Goal: Information Seeking & Learning: Learn about a topic

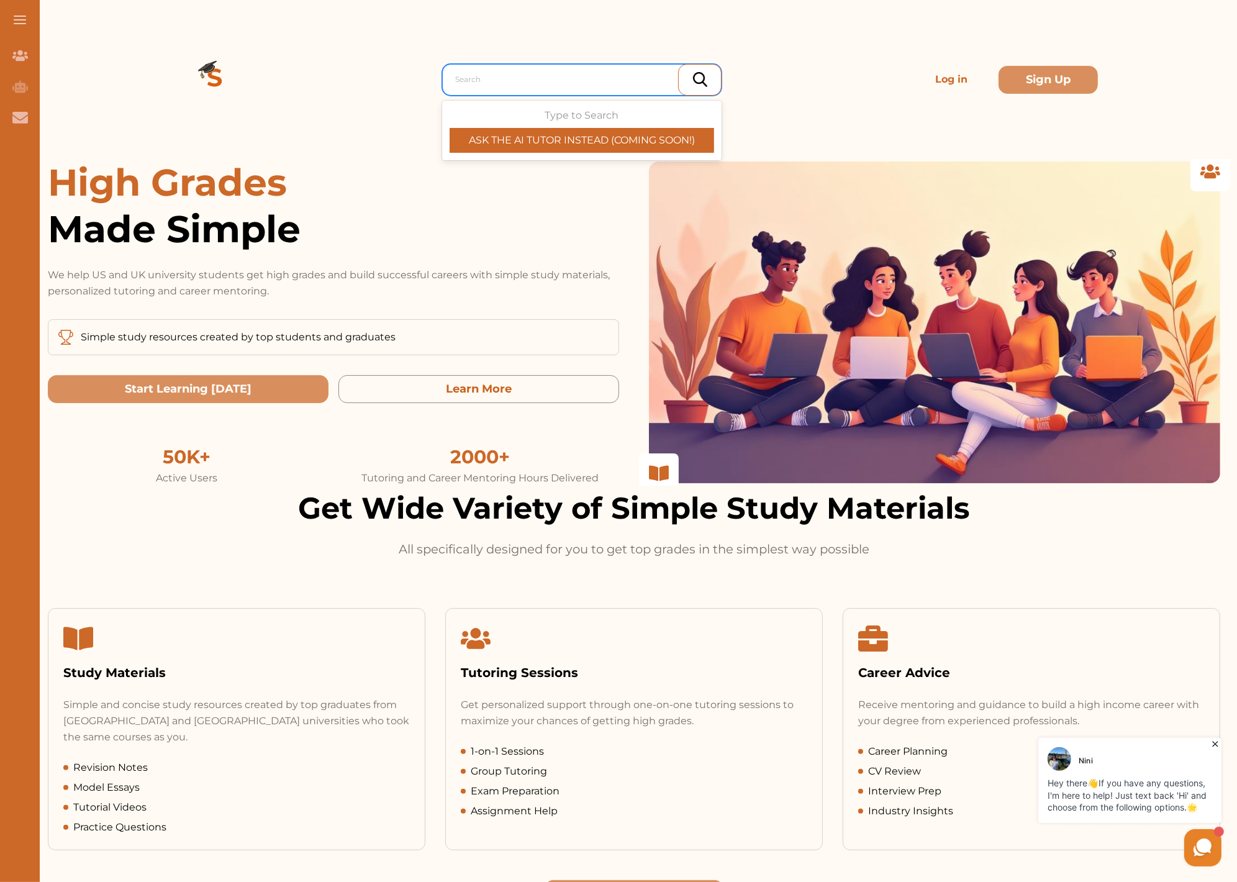
click at [510, 72] on div at bounding box center [585, 79] width 260 height 17
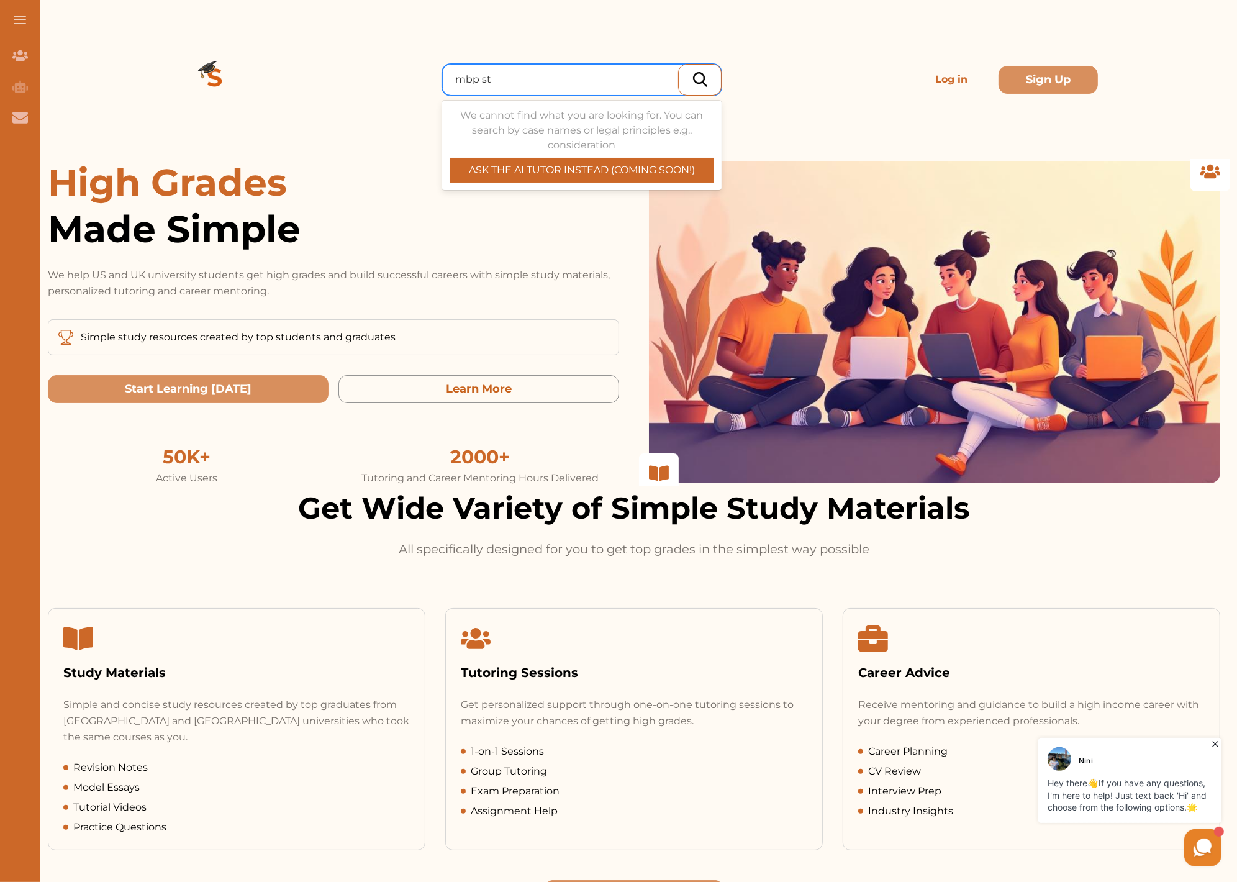
type input "mbp str"
click at [470, 90] on div at bounding box center [585, 79] width 272 height 22
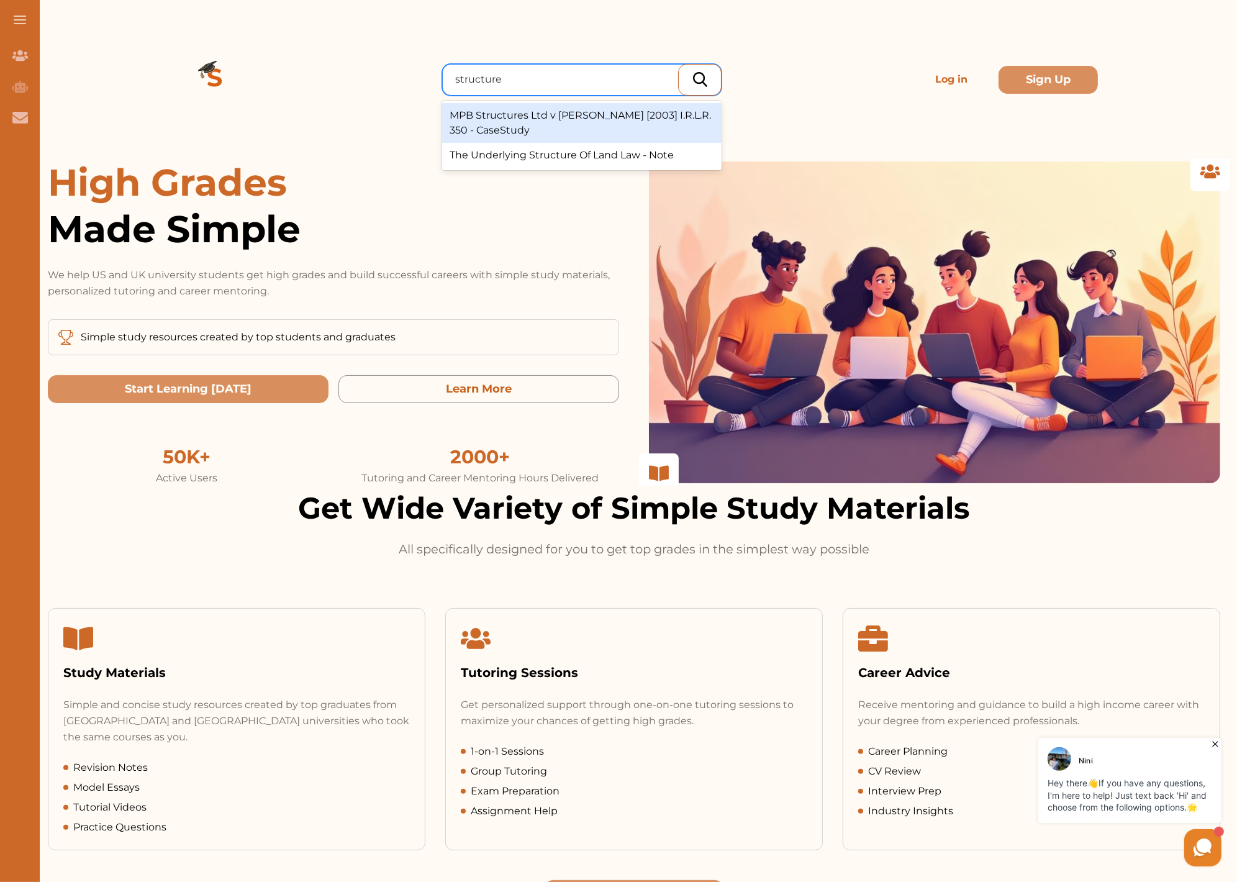
type input "structures"
click at [587, 127] on div "MPB Structures Ltd v Munro [2003] I.R.L.R. 350 - CaseStudy" at bounding box center [581, 123] width 279 height 40
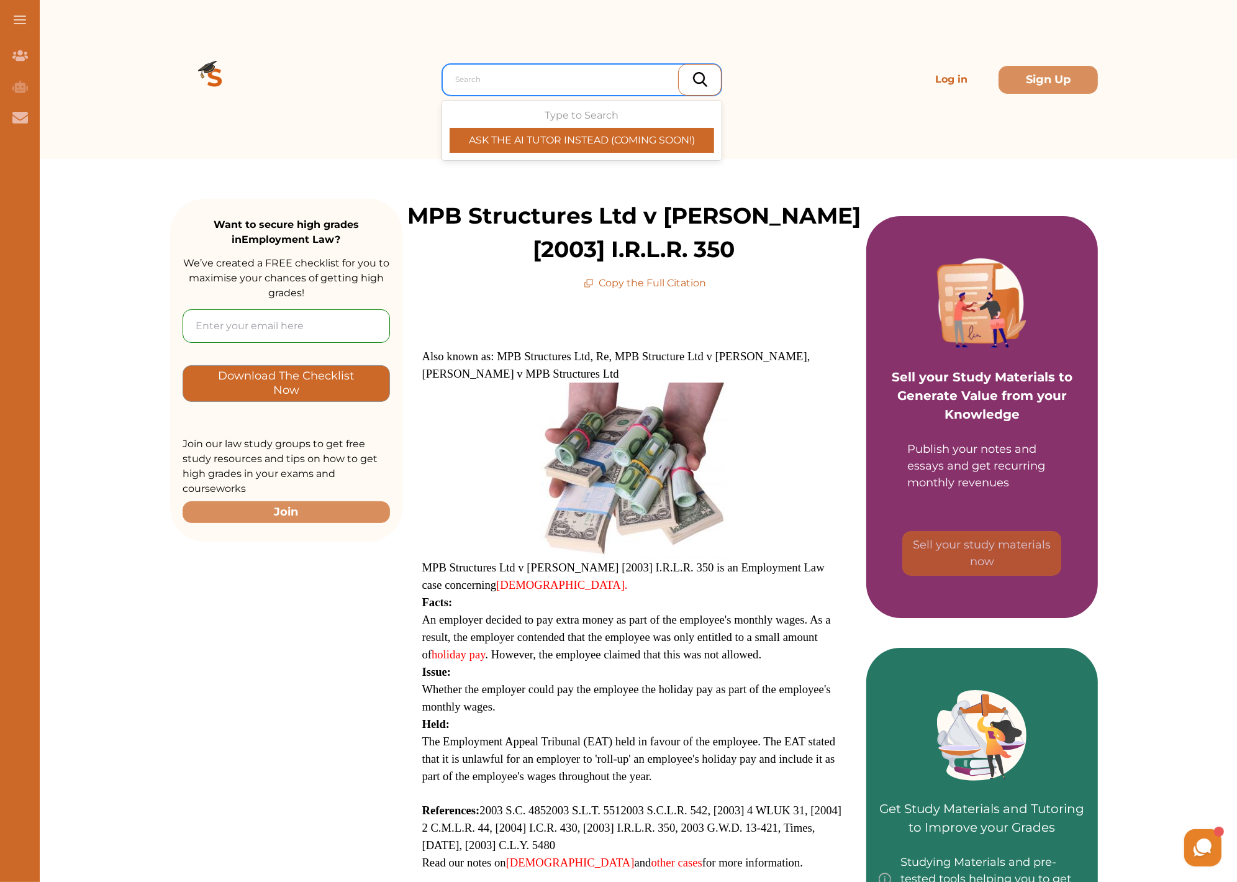
click at [499, 85] on div at bounding box center [585, 79] width 260 height 17
type input "hughes"
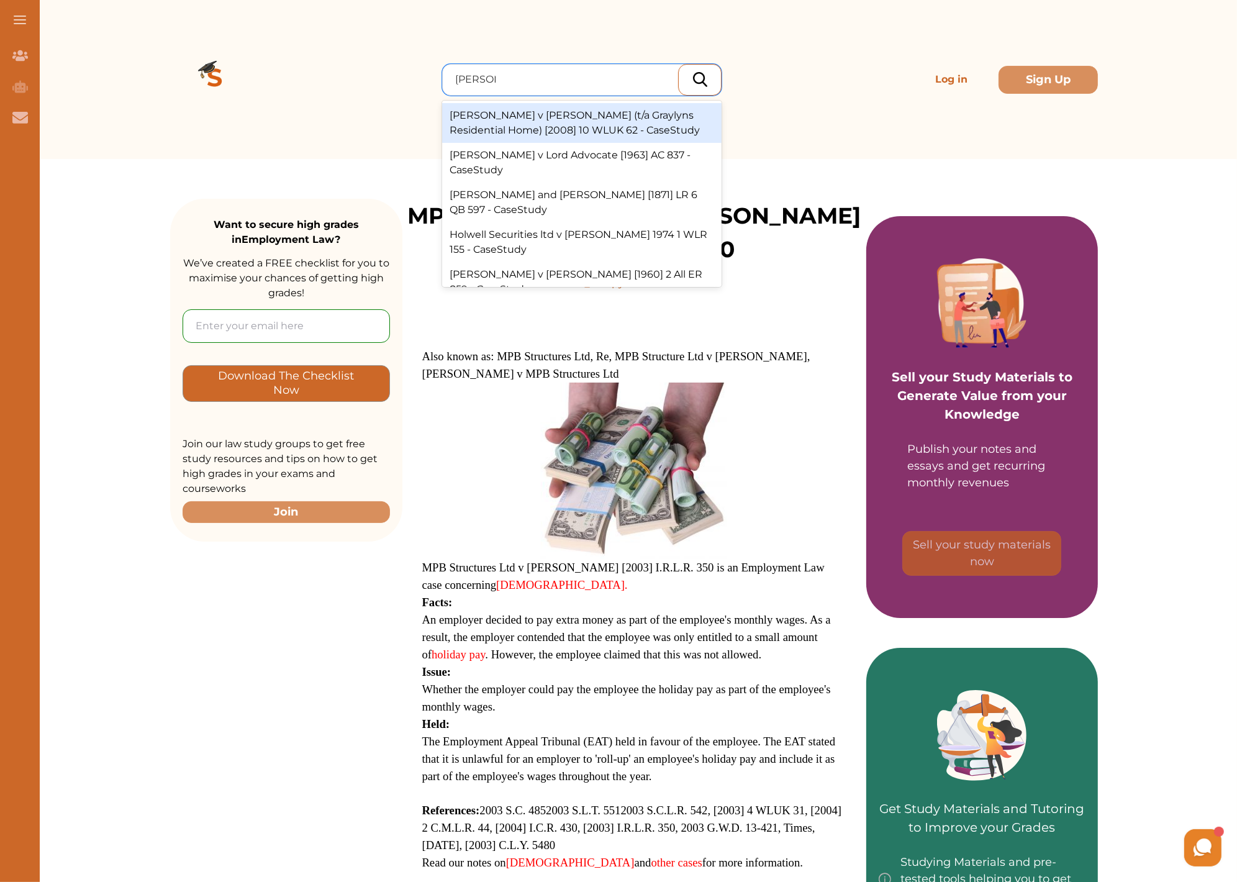
click at [648, 139] on div "Hughes v Jones (t/a Graylyns Residential Home) [2008] 10 WLUK 62 - CaseStudy" at bounding box center [581, 123] width 279 height 40
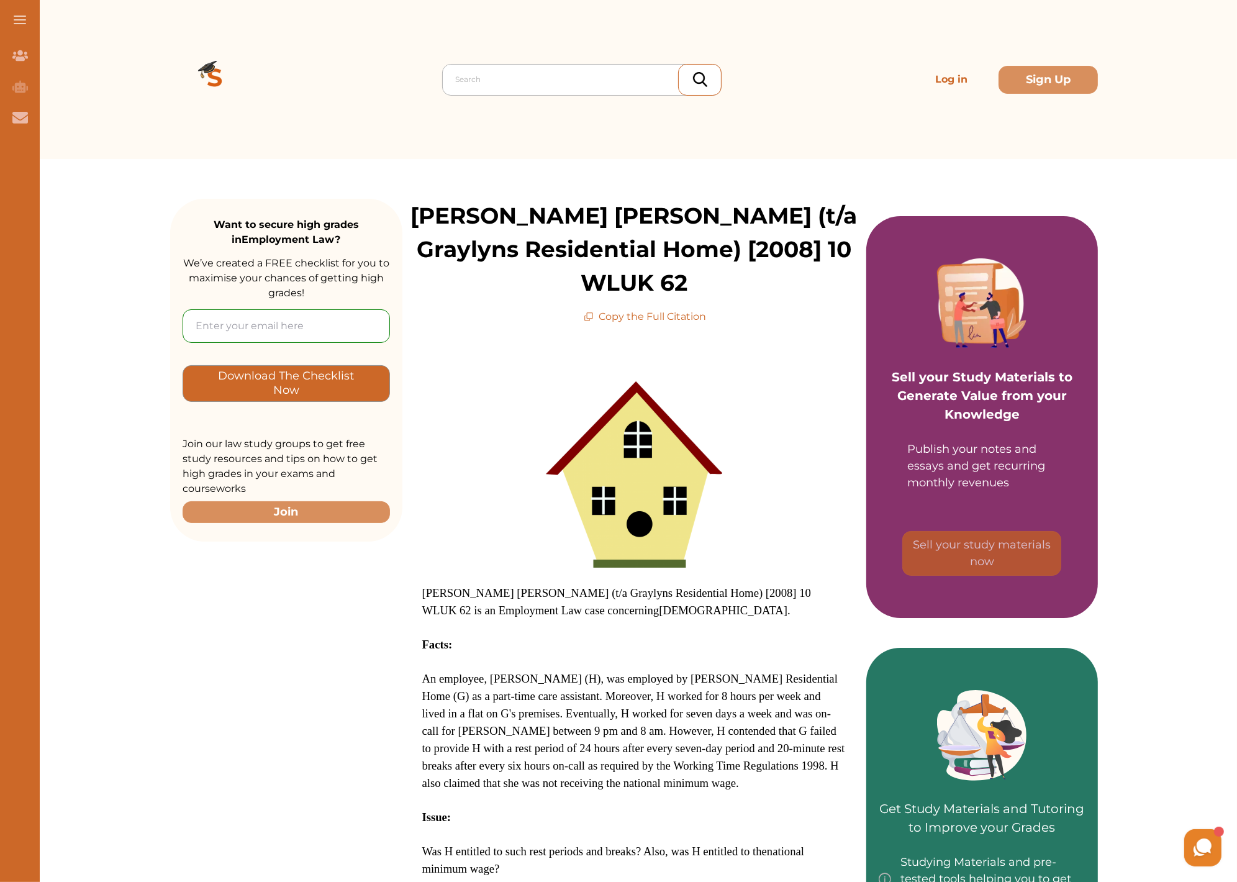
click at [489, 79] on div at bounding box center [585, 79] width 260 height 17
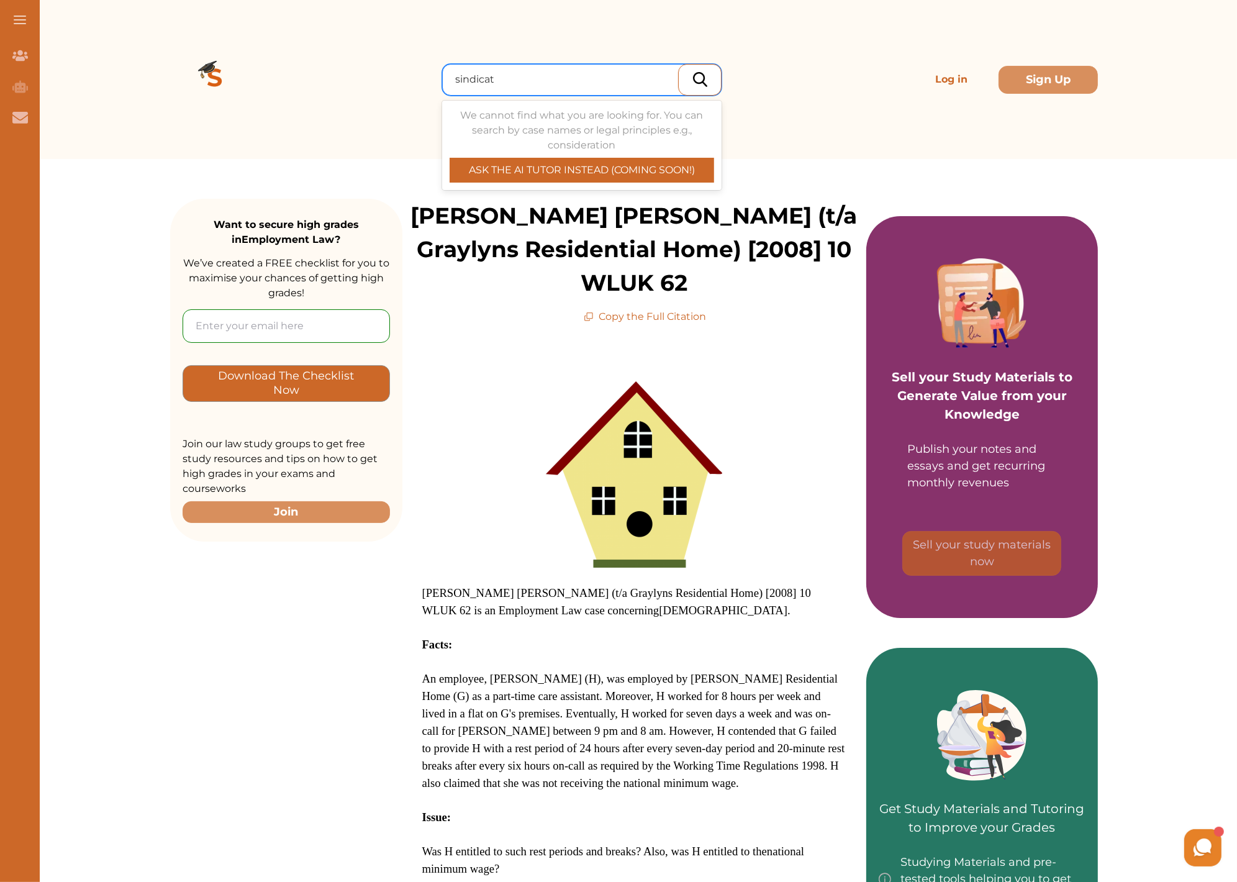
type input "sindicato"
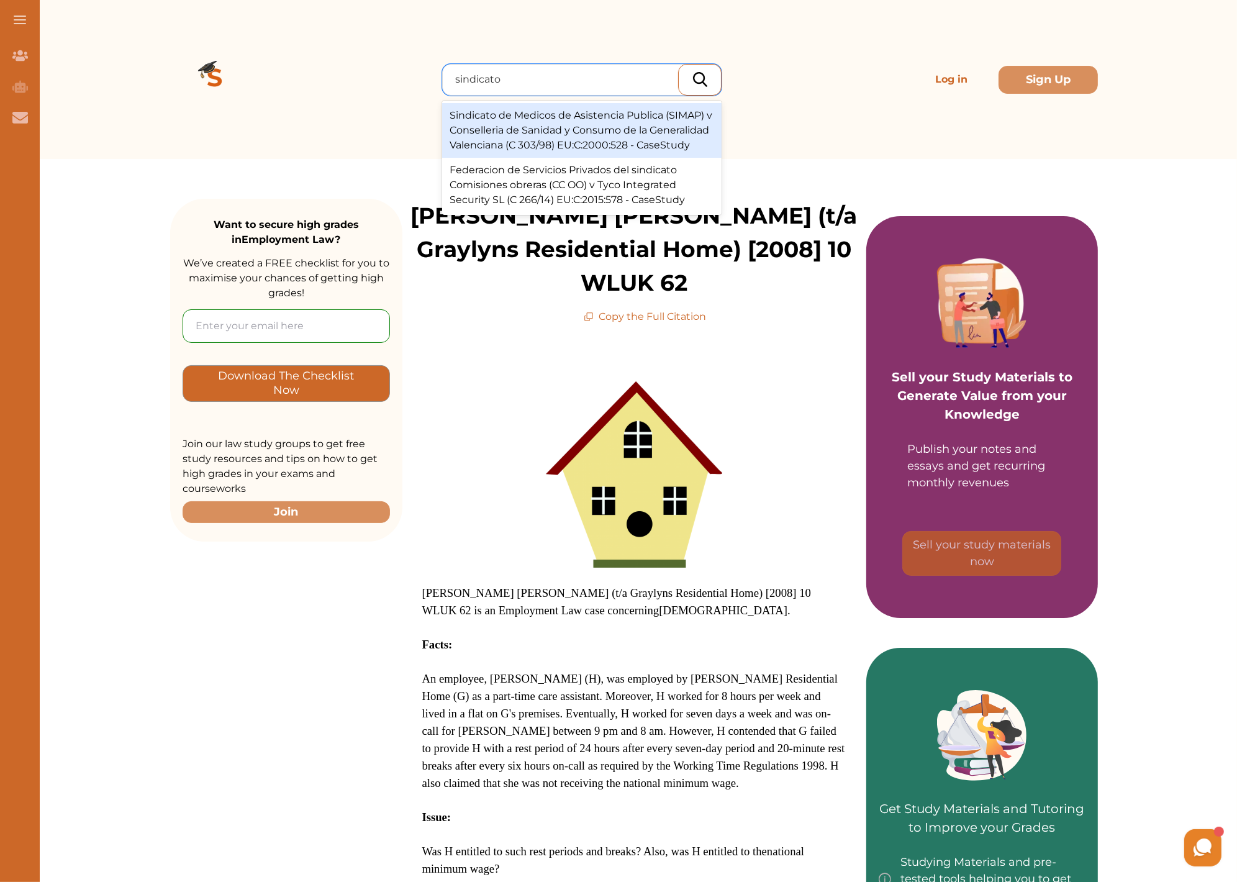
click at [527, 139] on div "Sindicato de Medicos de Asistencia Publica (SIMAP) v Conselleria de Sanidad y C…" at bounding box center [581, 130] width 279 height 55
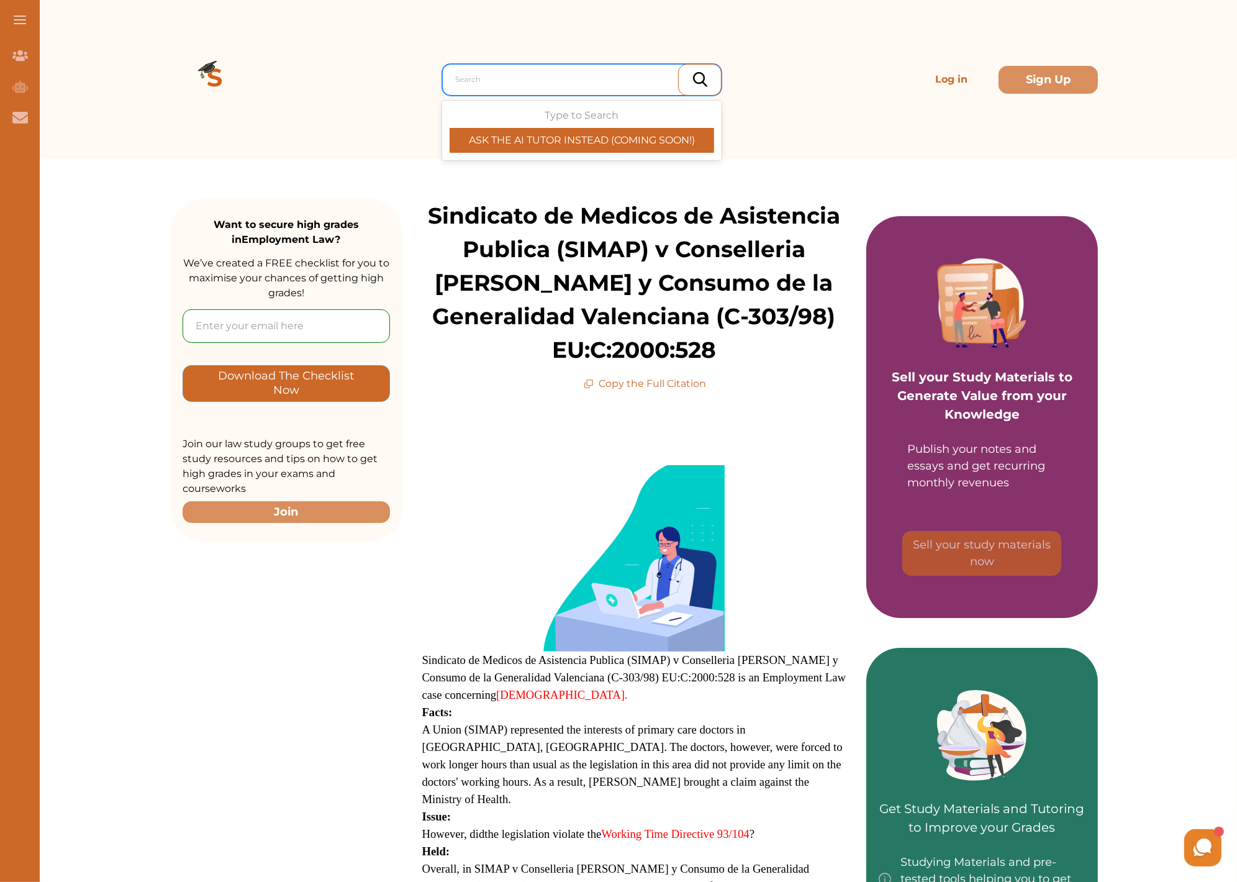
click at [524, 79] on div at bounding box center [585, 79] width 260 height 17
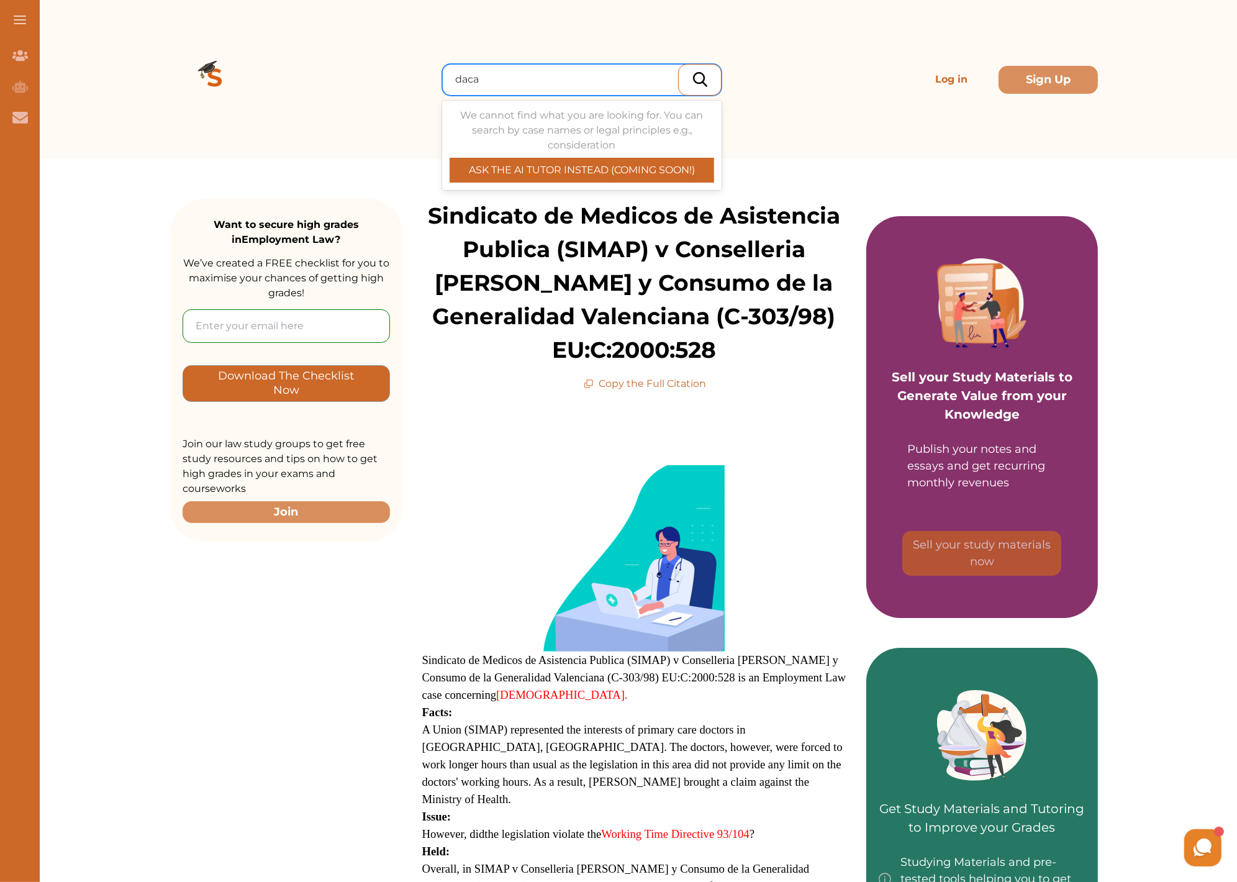
type input "dacas"
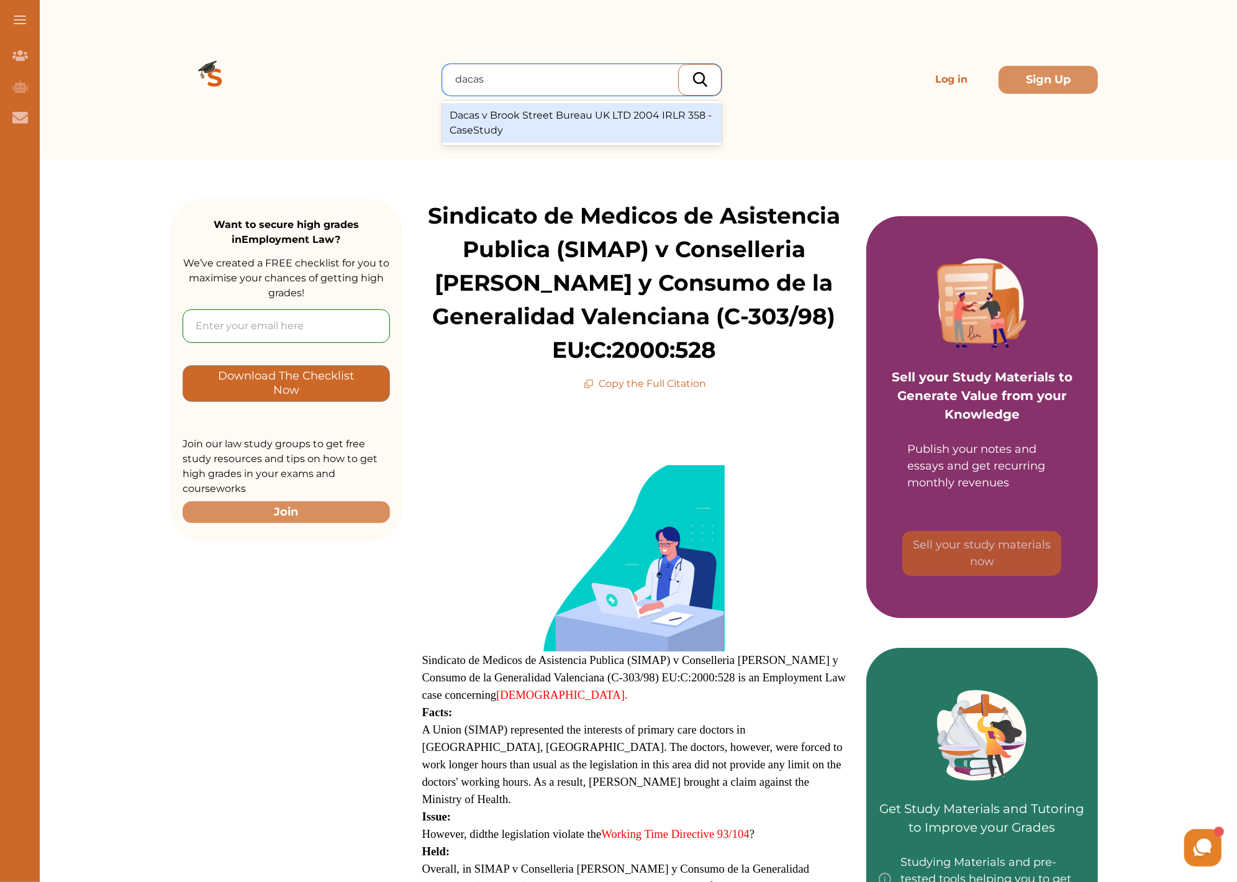
click at [532, 124] on div "Dacas v Brook Street Bureau UK LTD 2004 IRLR 358 - CaseStudy" at bounding box center [581, 123] width 279 height 40
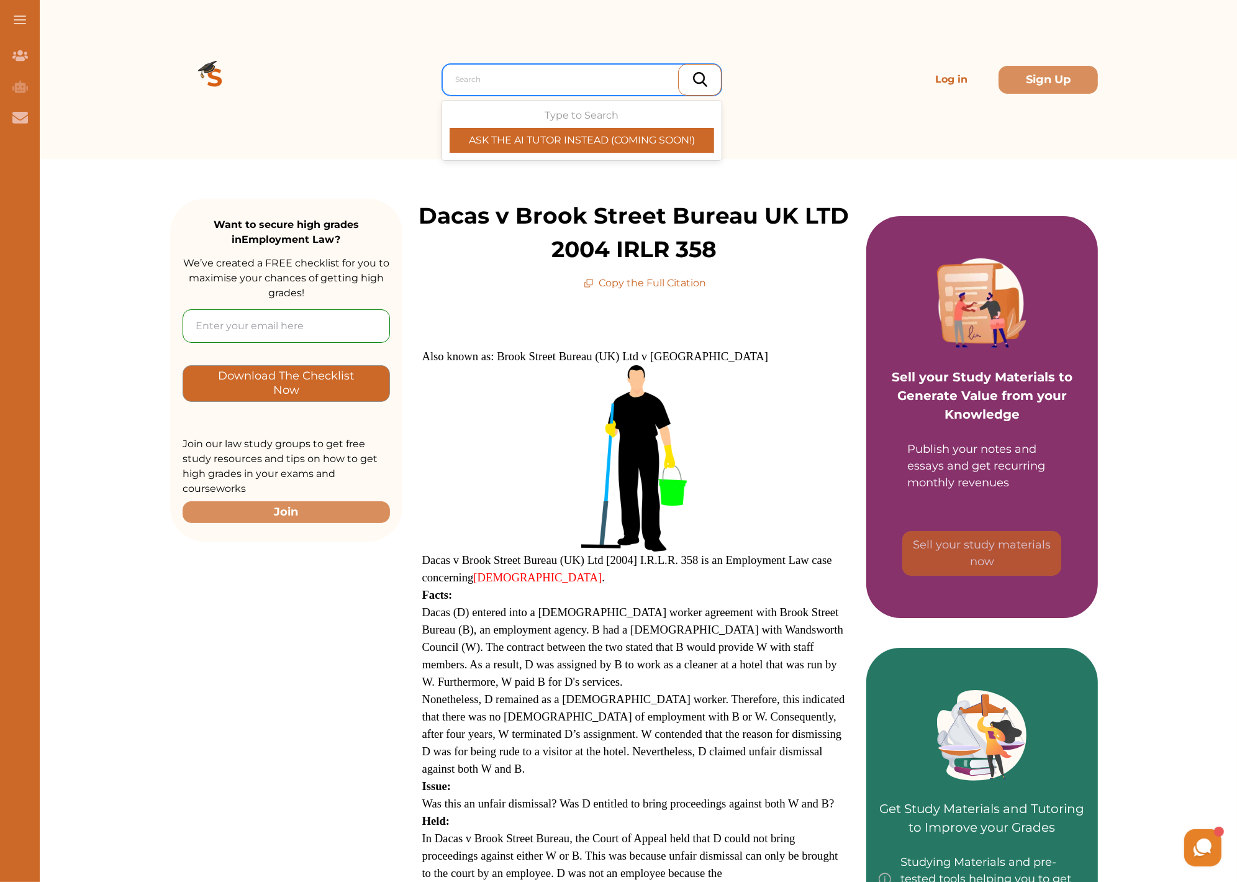
click at [484, 73] on div at bounding box center [585, 79] width 260 height 17
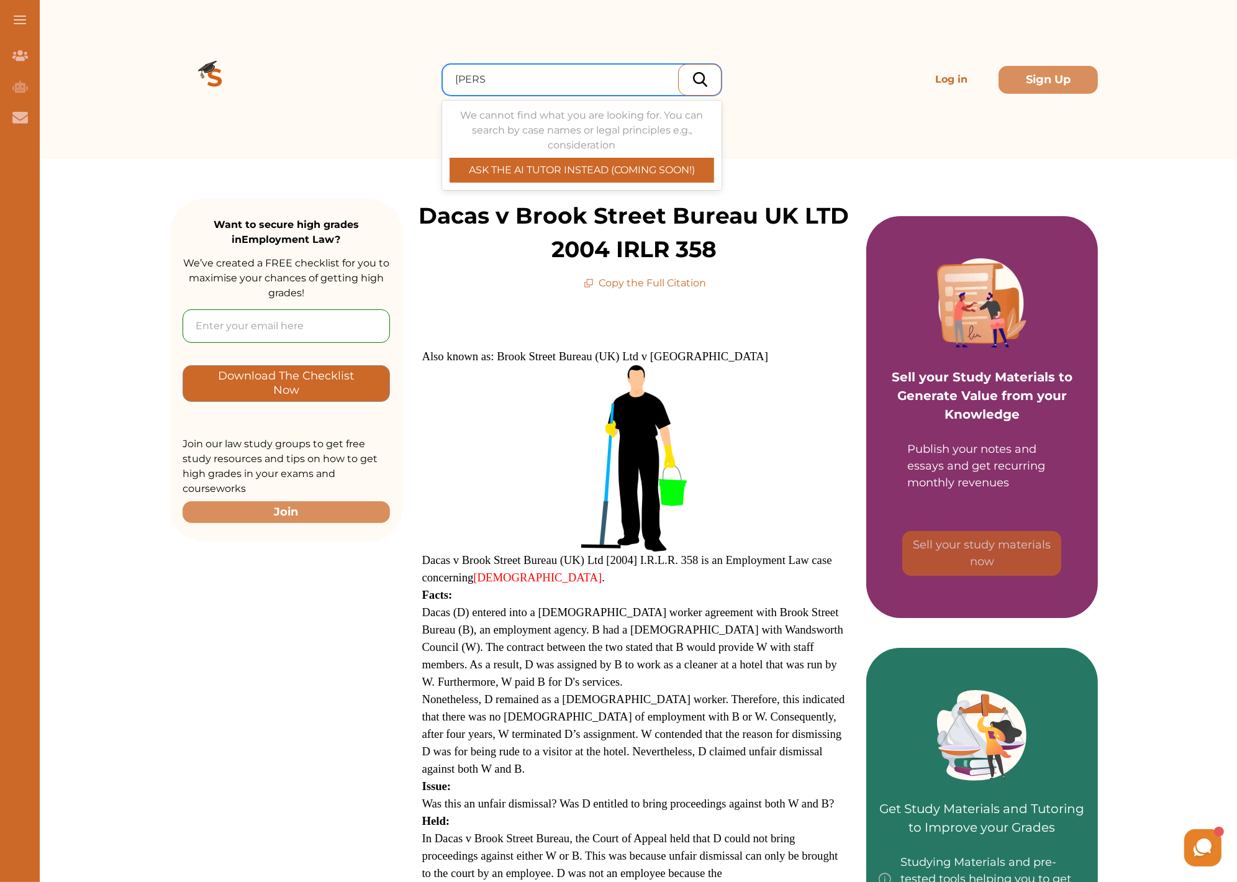
type input "polkey"
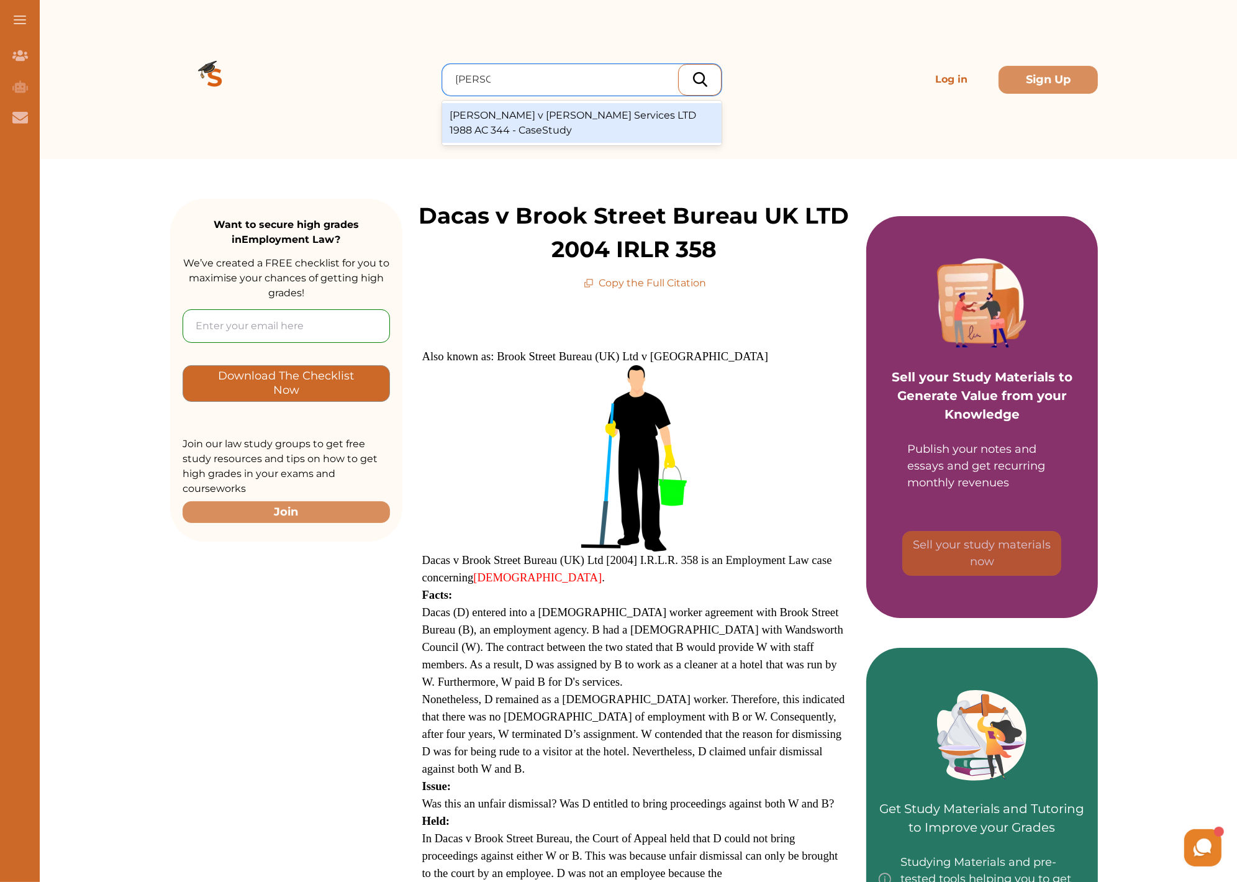
click at [567, 107] on div "Polkey v AE Dayton Services LTD 1988 AC 344 - CaseStudy" at bounding box center [581, 123] width 279 height 40
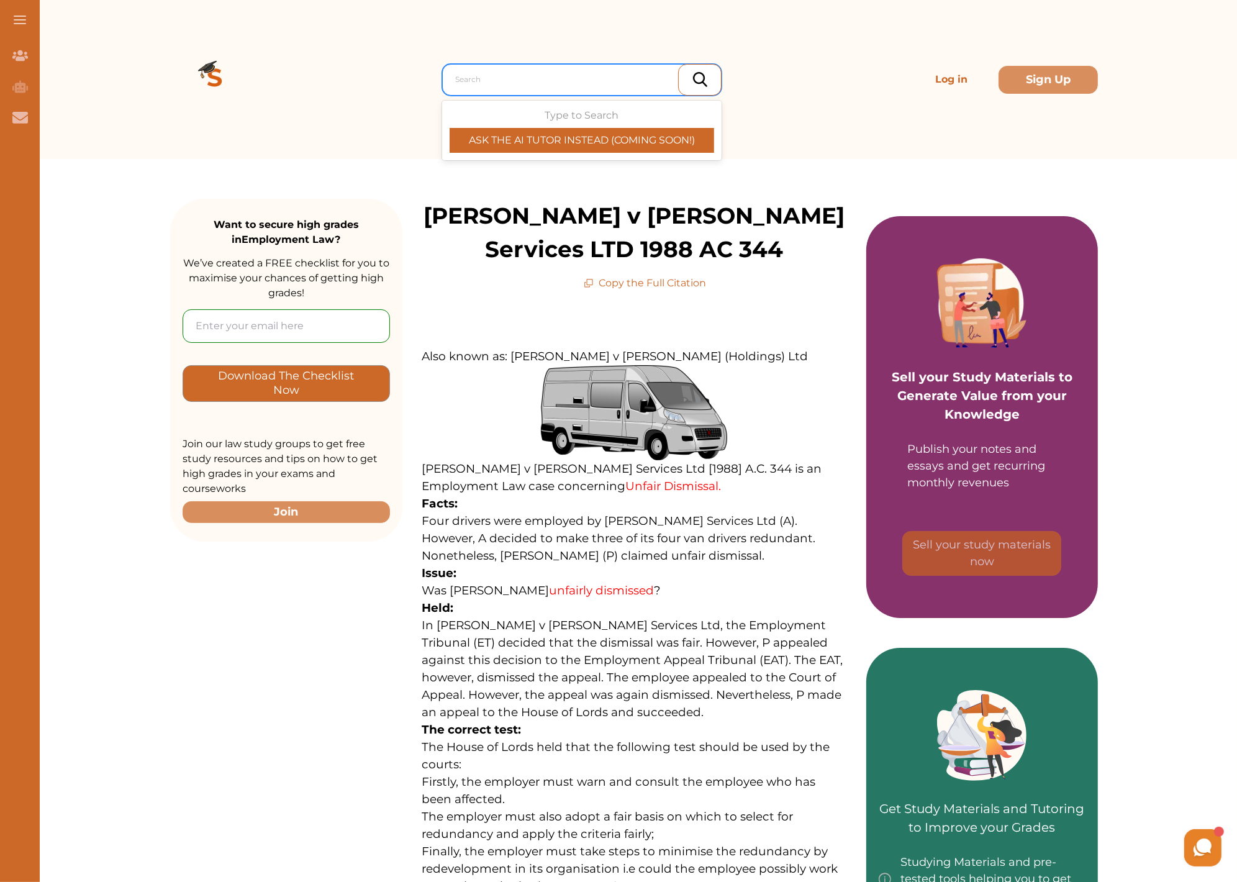
click at [493, 79] on div at bounding box center [585, 79] width 260 height 17
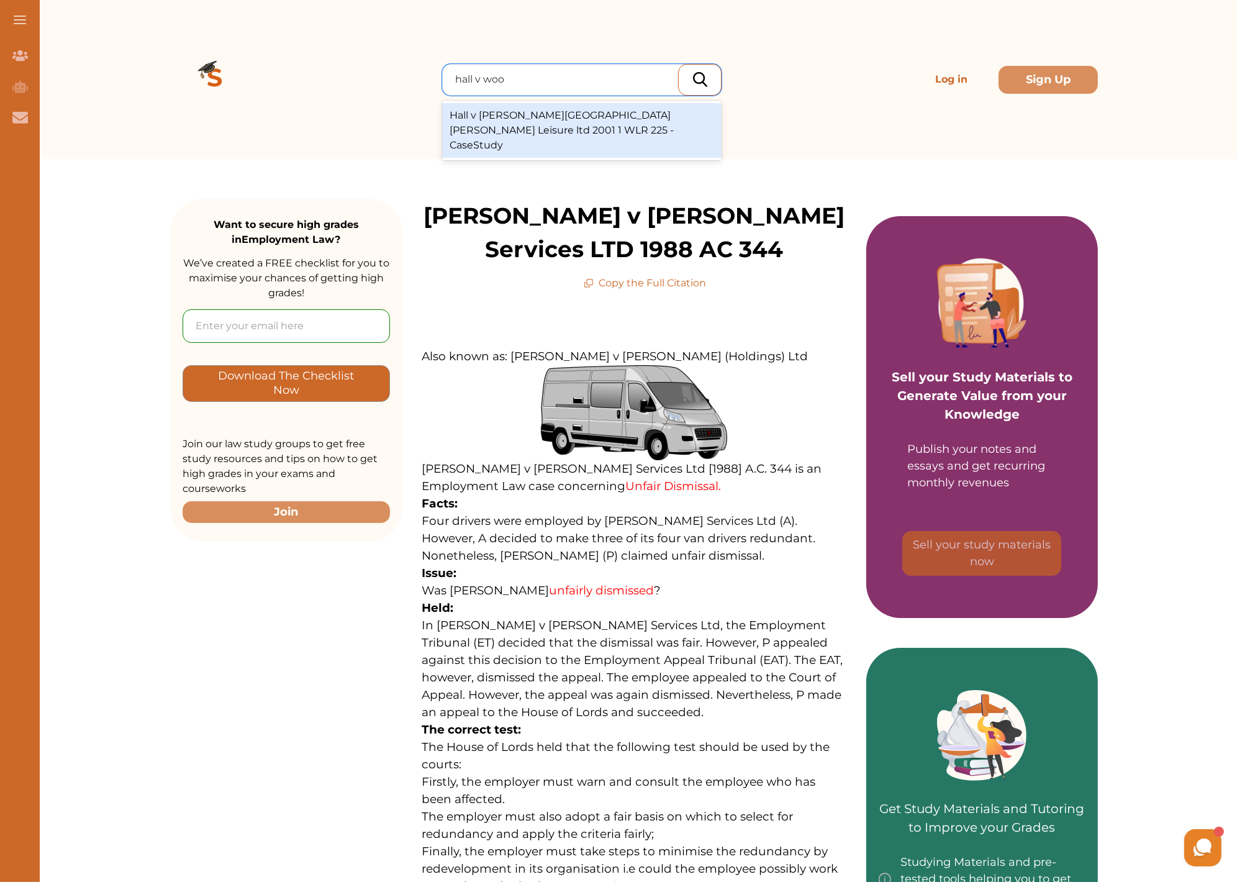
type input "hall v wool"
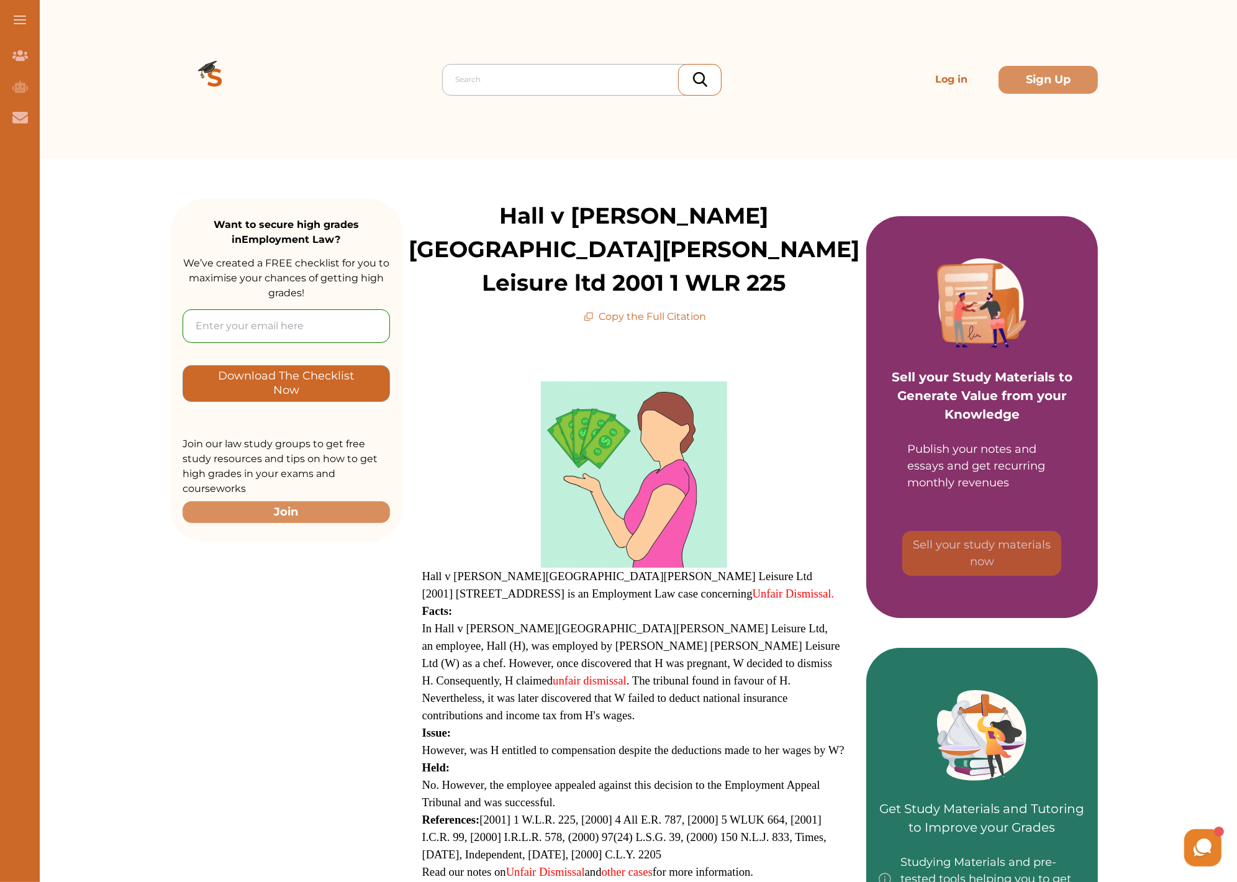
click at [503, 85] on div at bounding box center [585, 79] width 260 height 17
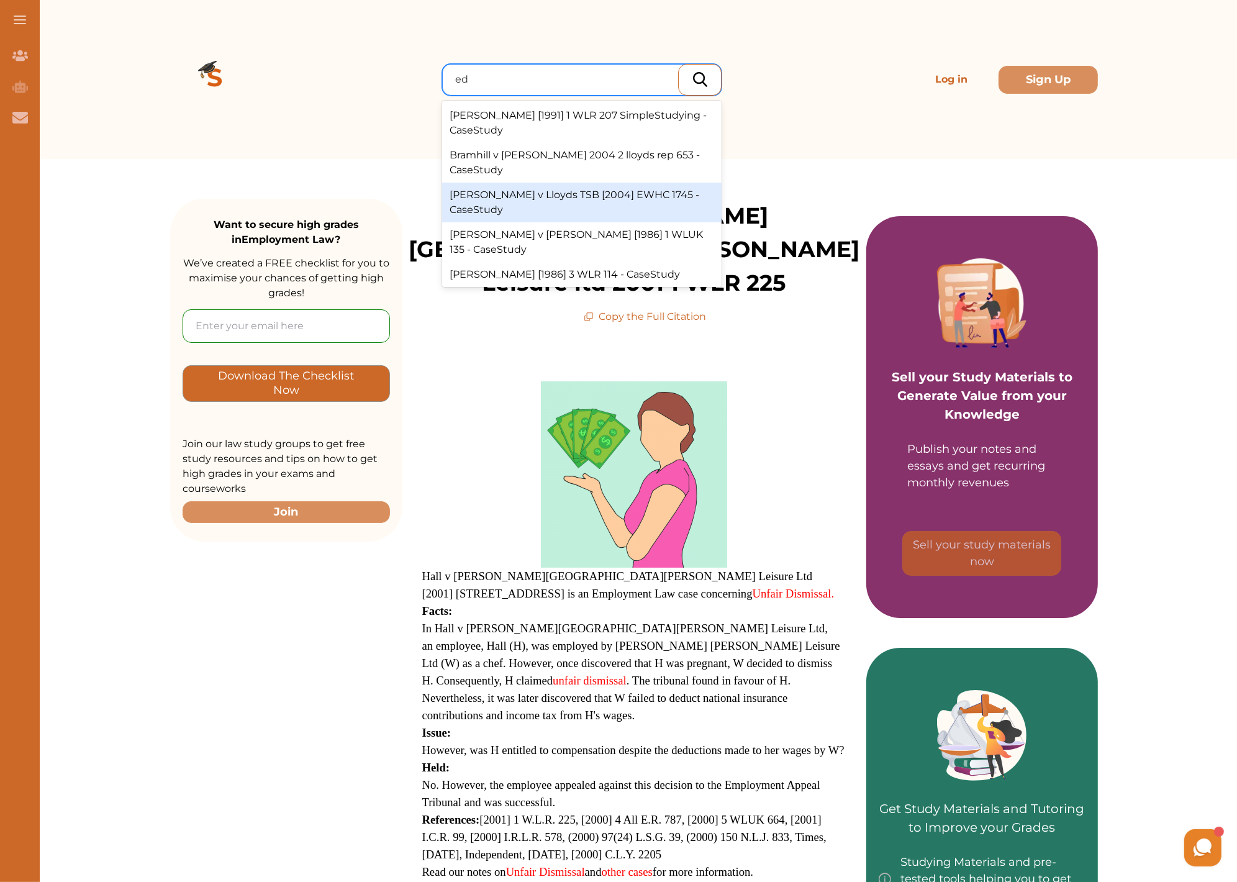
type input "e"
type input "edwards"
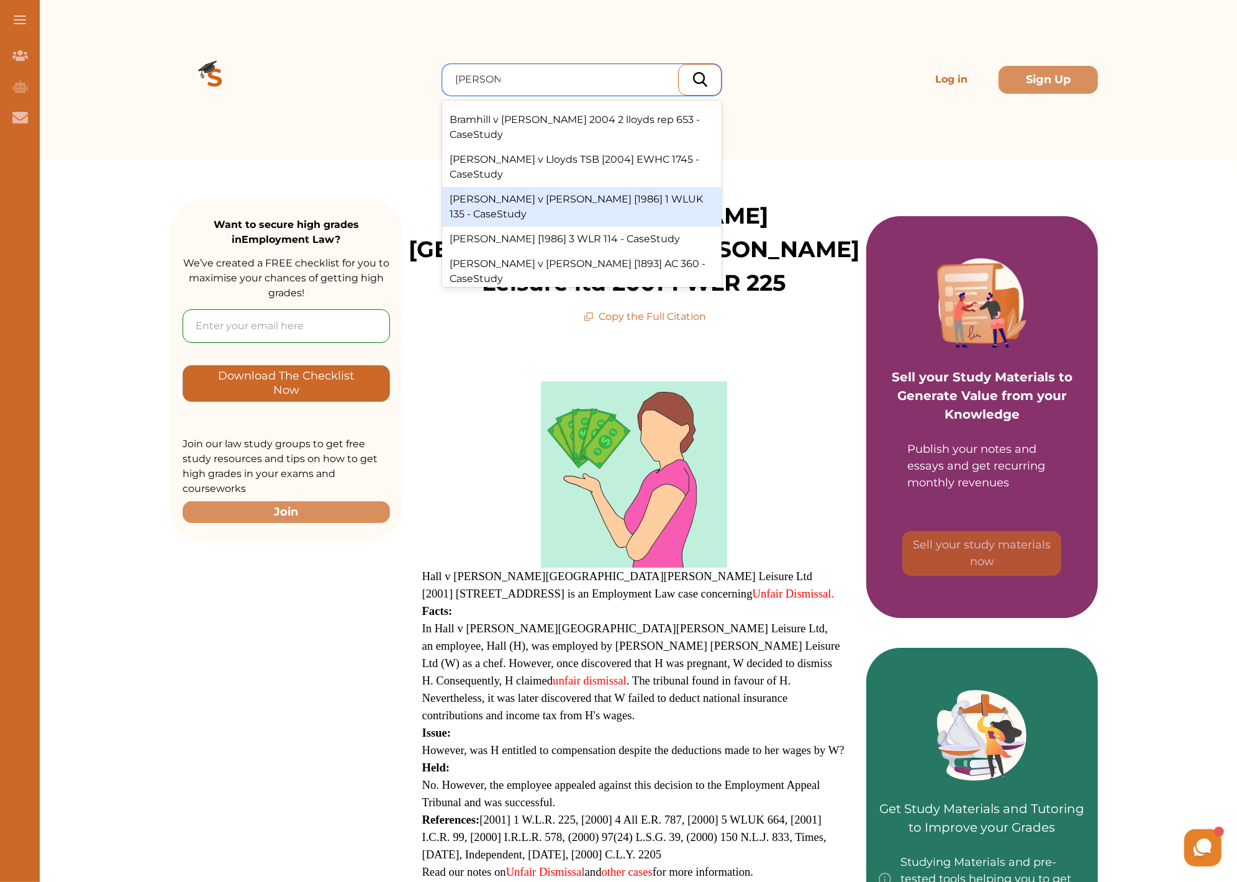
scroll to position [62, 0]
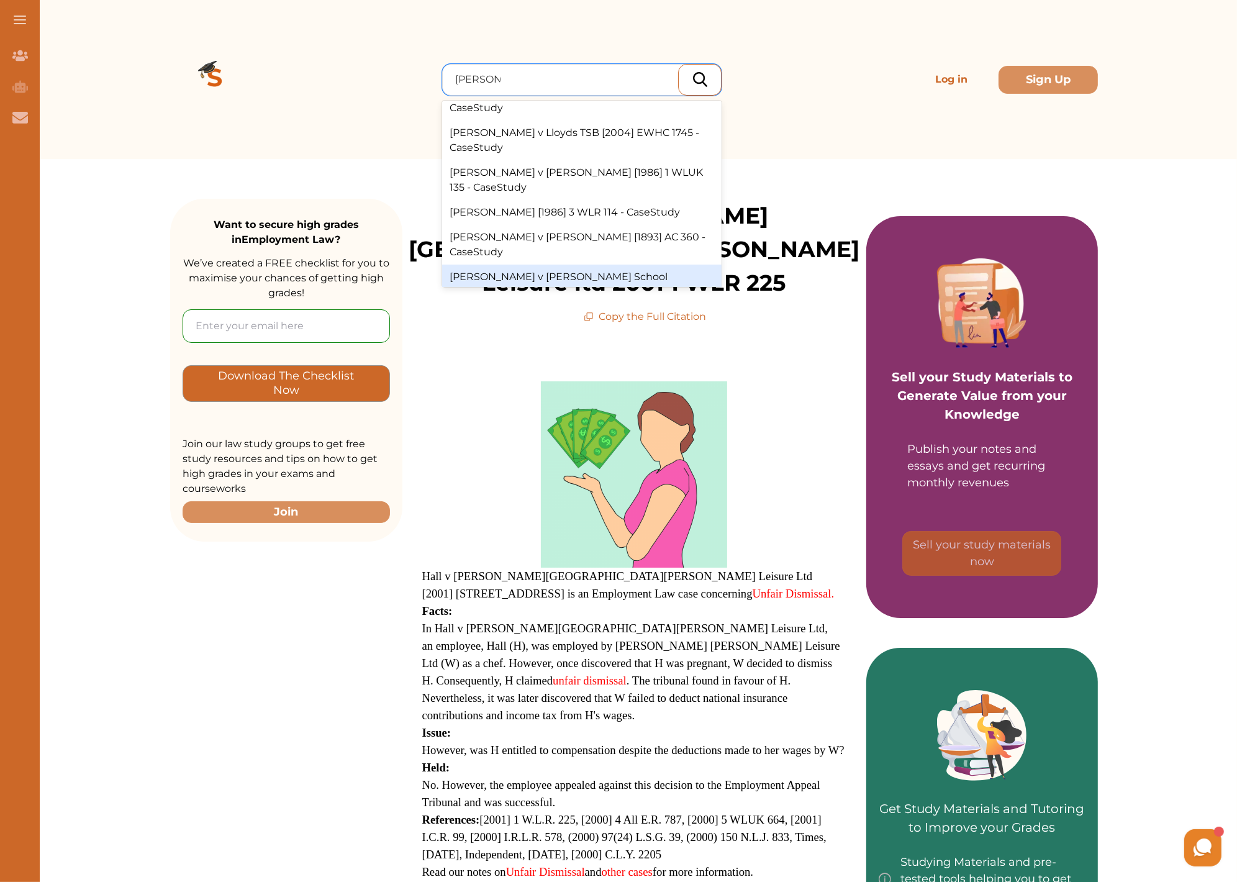
click at [608, 265] on div "Edwards v Hanson School Governors [2001] 1 WLUK 155 - CaseStudy" at bounding box center [581, 285] width 279 height 40
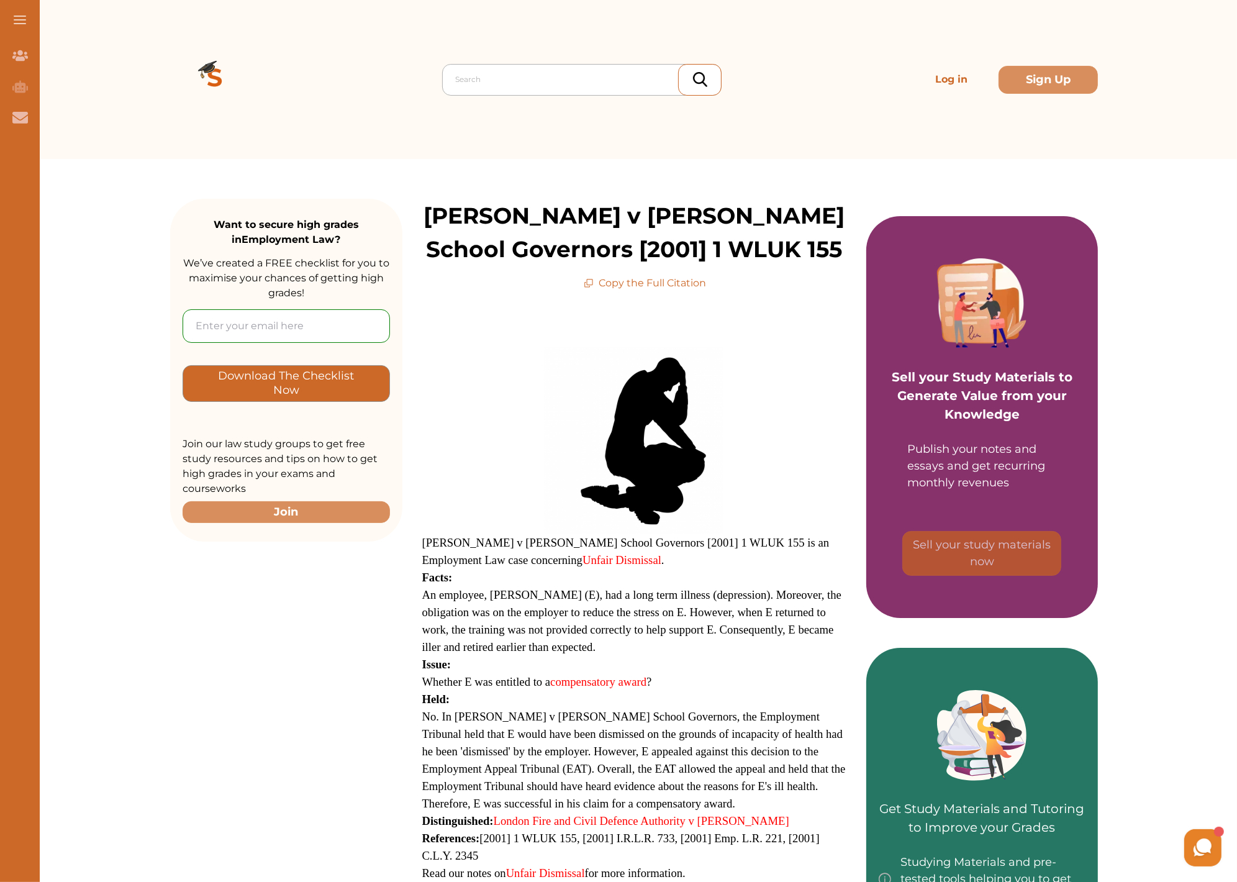
click at [512, 75] on div at bounding box center [585, 79] width 260 height 17
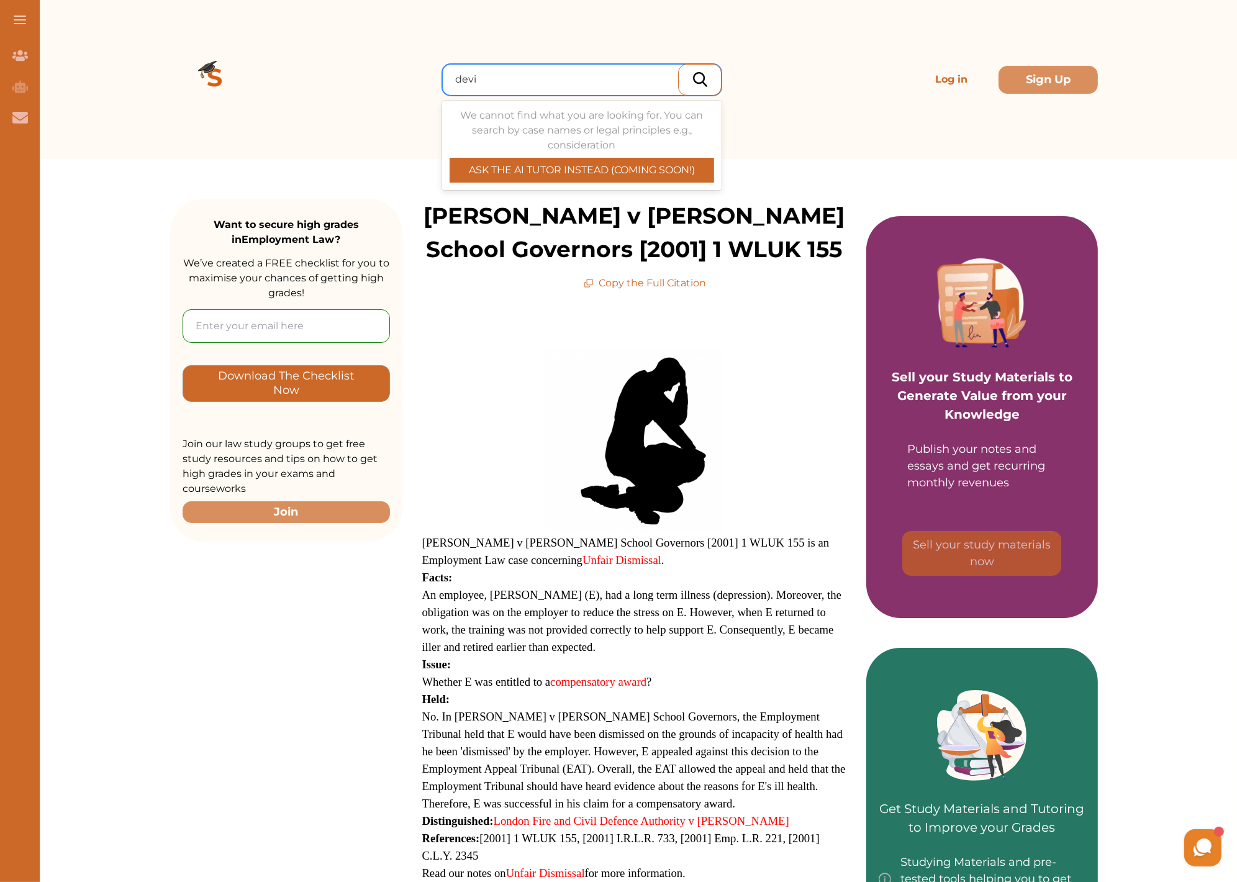
type input "devis"
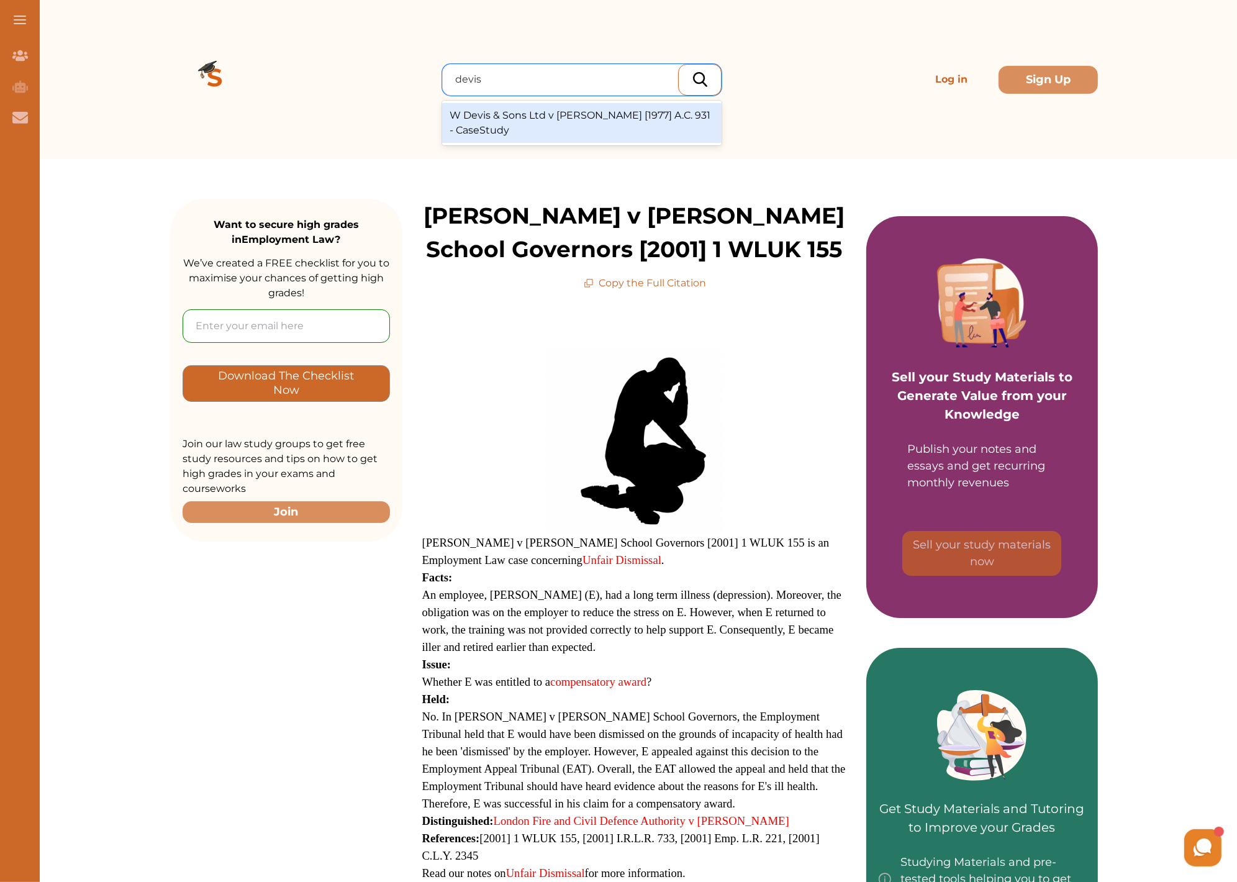
click at [531, 129] on div "W Devis & Sons Ltd v [PERSON_NAME] [1977] A.C. 931 - CaseStudy" at bounding box center [581, 123] width 279 height 40
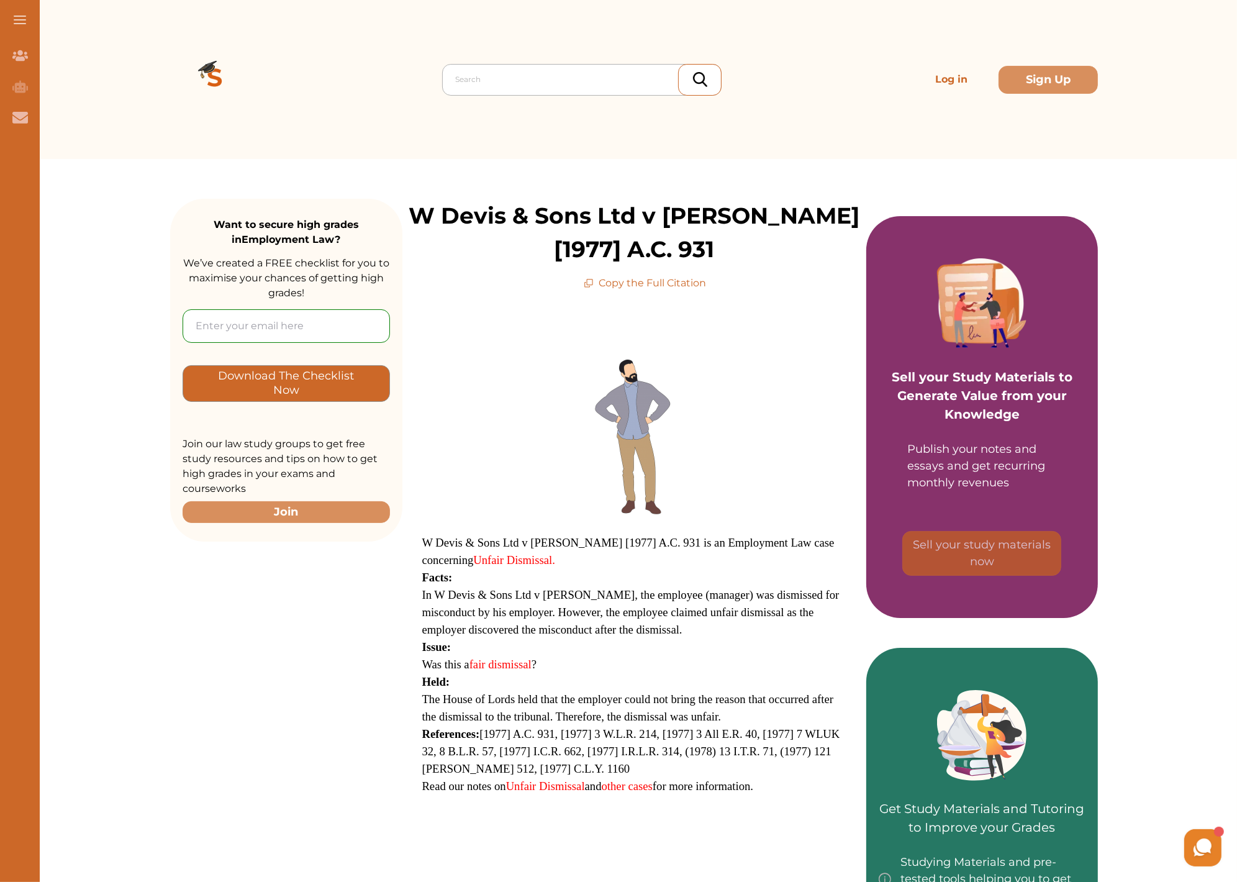
click at [521, 76] on div at bounding box center [585, 79] width 260 height 17
type input "v"
type input "bass"
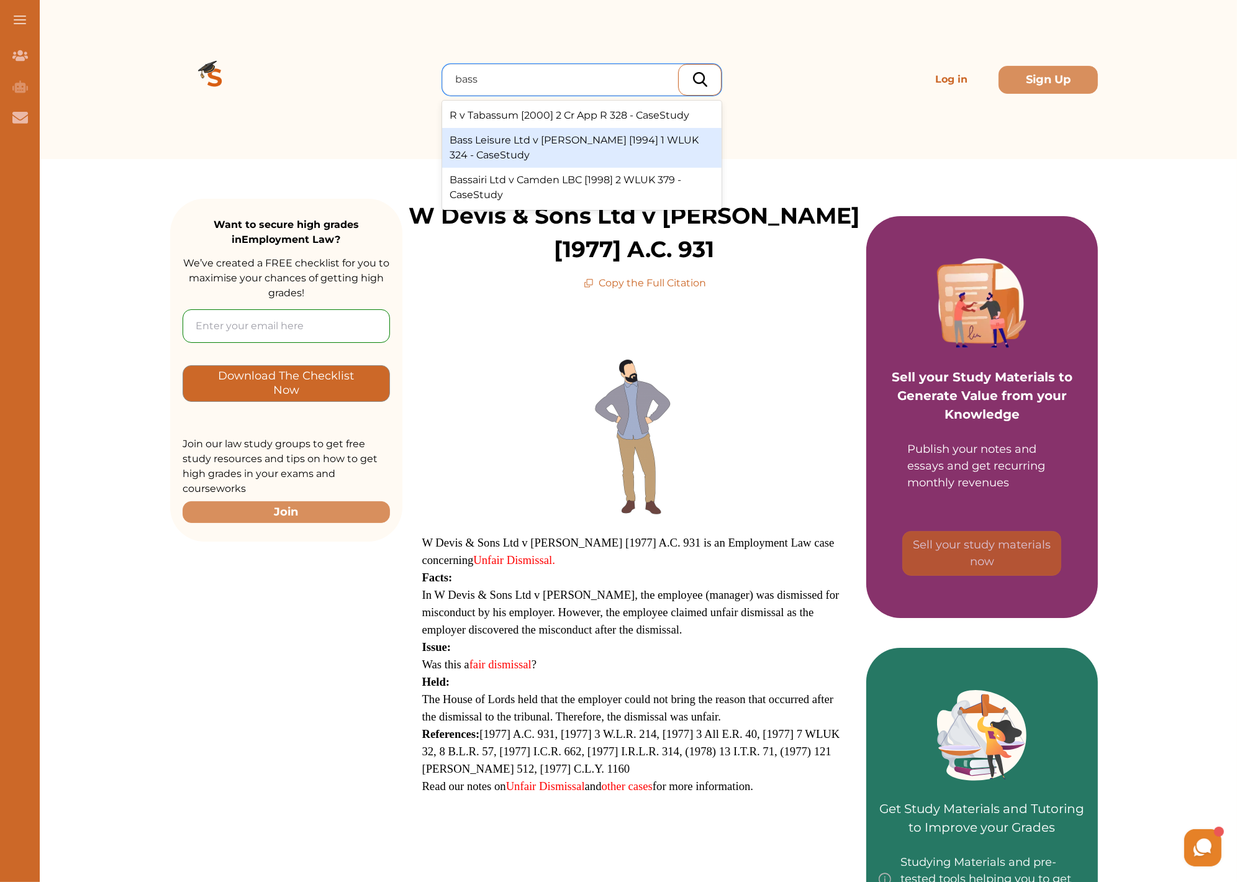
click at [648, 150] on div "Bass Leisure Ltd v Thomas [1994] 1 WLUK 324 - CaseStudy" at bounding box center [581, 148] width 279 height 40
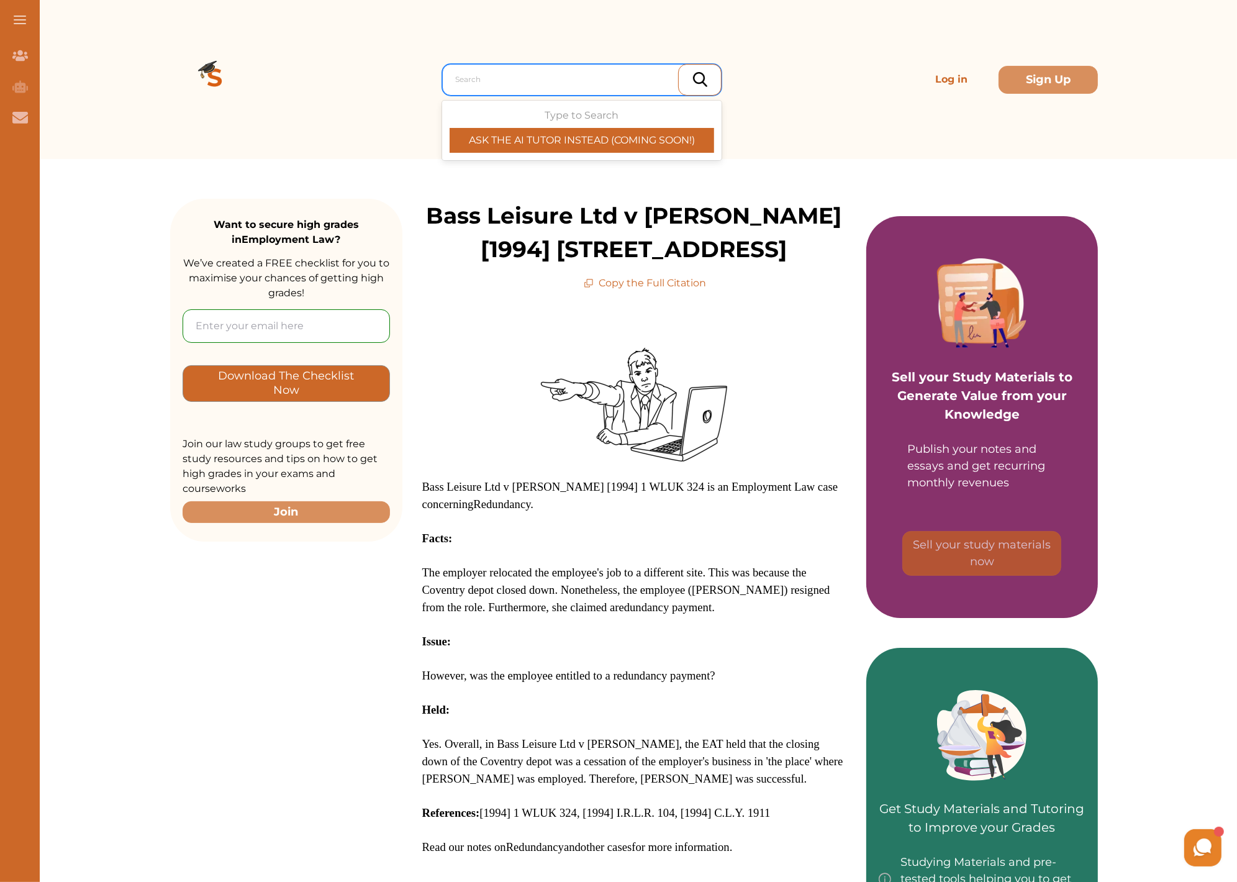
click at [538, 86] on div at bounding box center [585, 79] width 260 height 17
type input "readman"
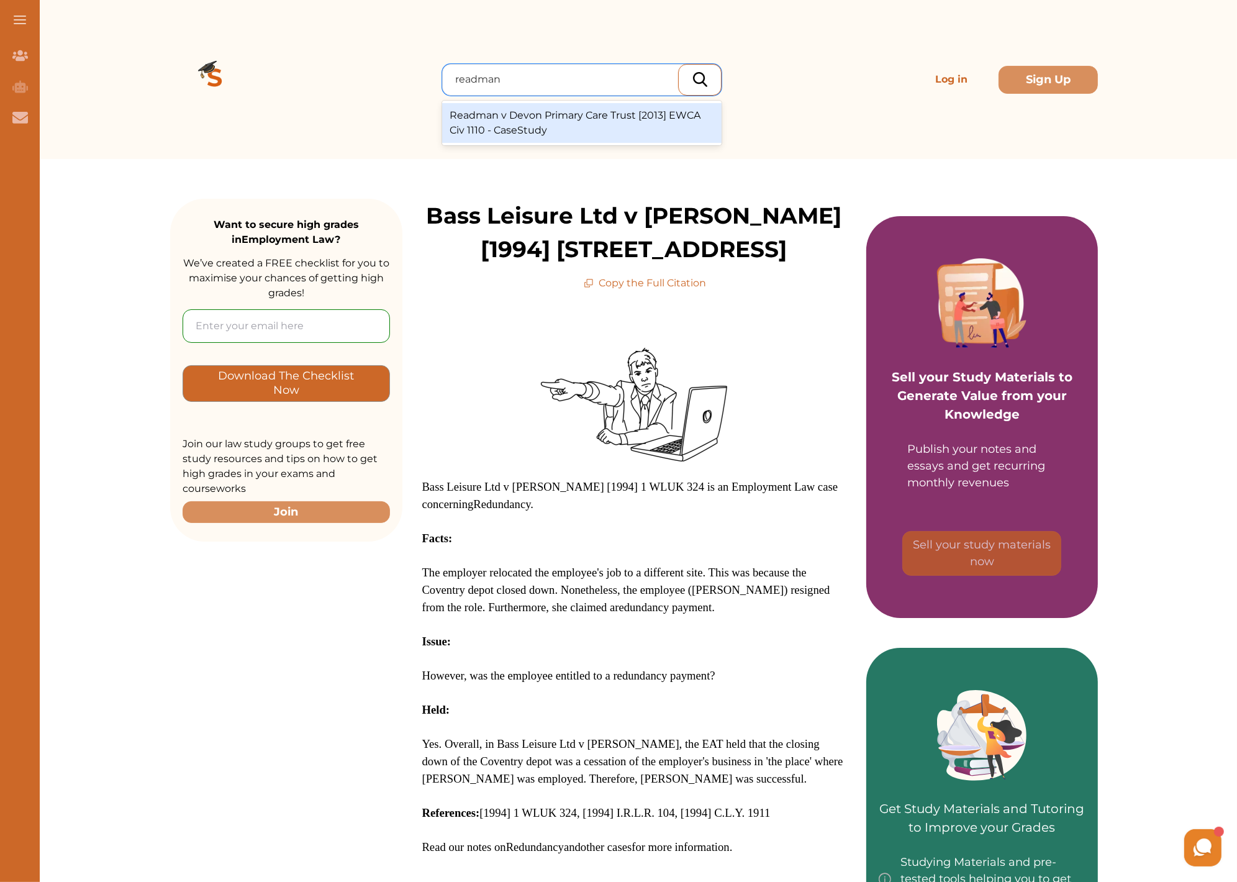
click at [548, 117] on div "Readman v Devon Primary Care Trust [2013] EWCA Civ 1110 - CaseStudy" at bounding box center [581, 123] width 279 height 40
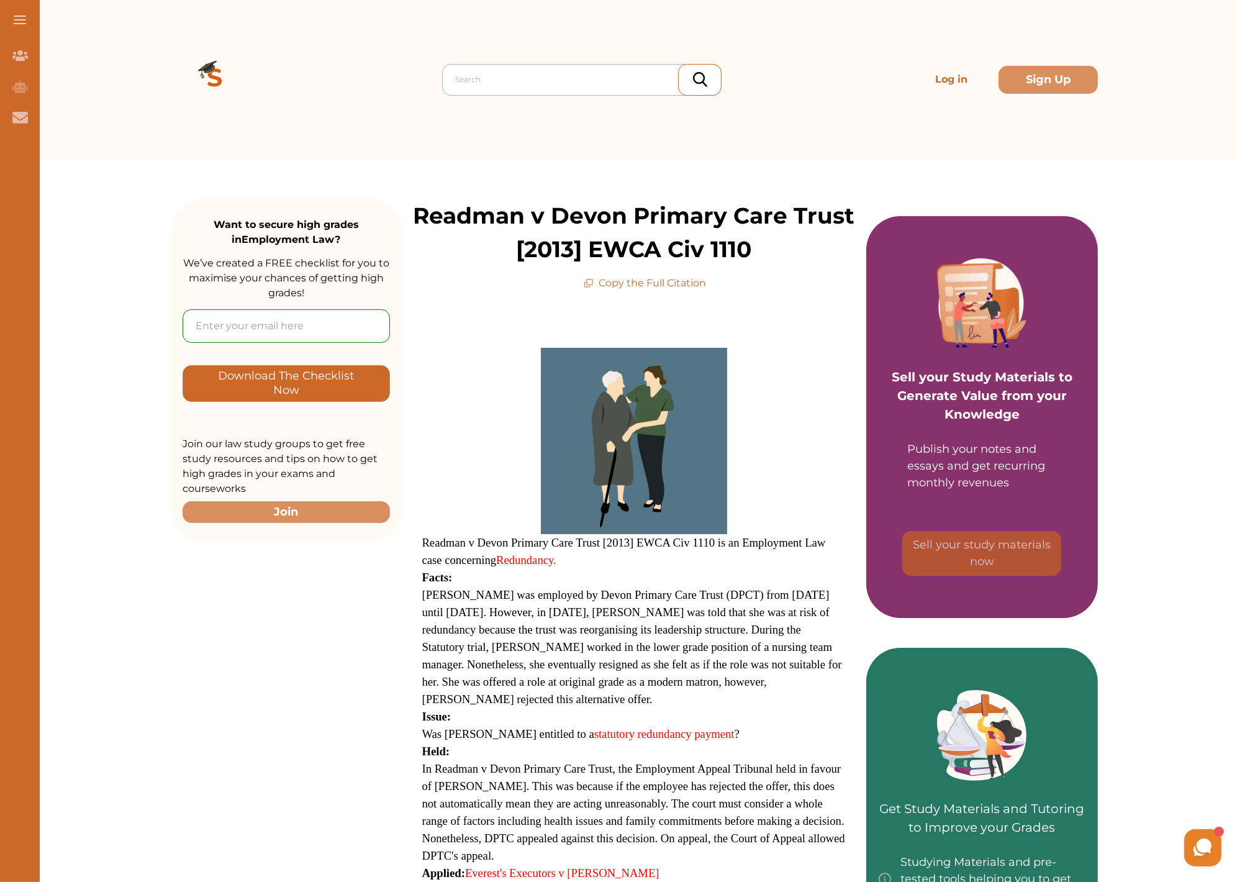
click at [487, 84] on div at bounding box center [585, 79] width 260 height 17
type input "safeway"
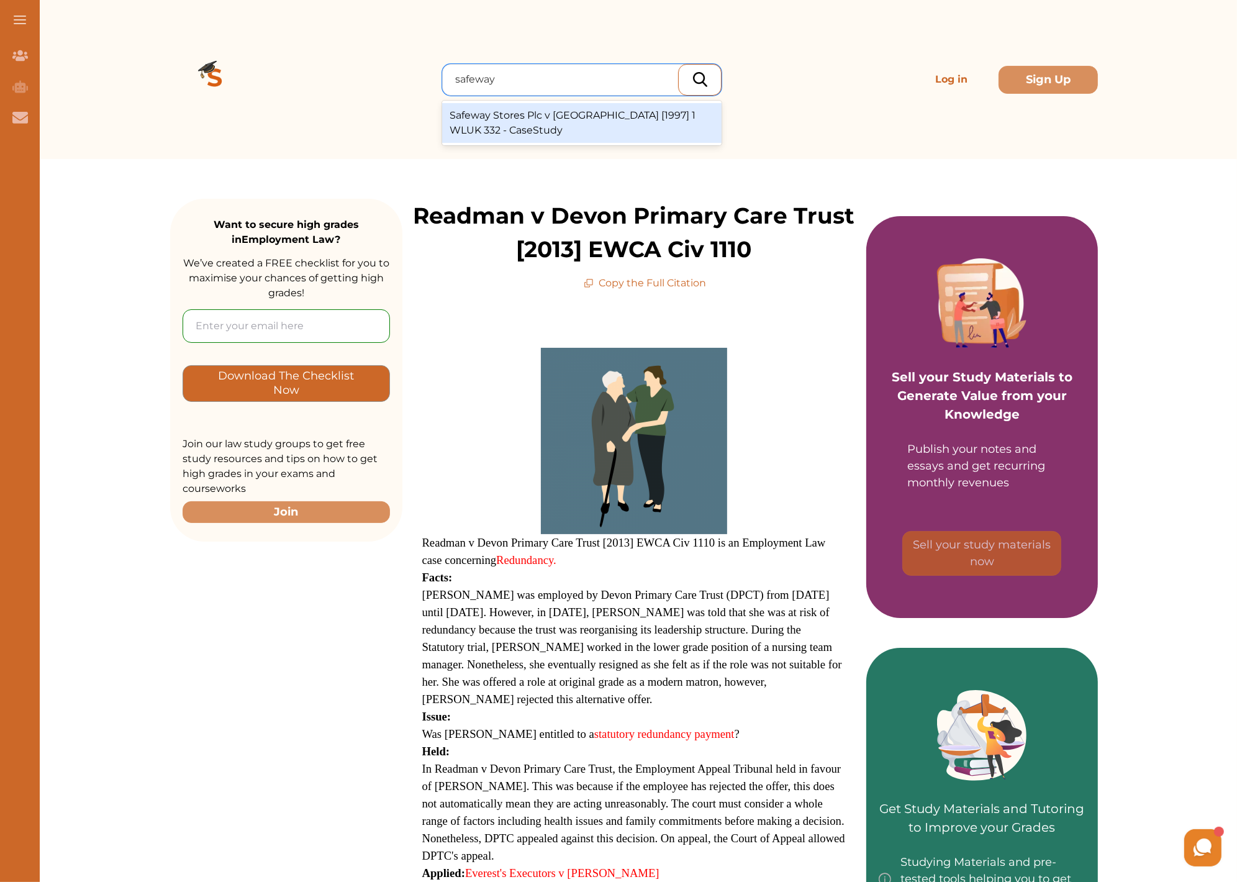
click at [538, 125] on div "Safeway Stores Plc v Burrell [1997] 1 WLUK 332 - CaseStudy" at bounding box center [581, 123] width 279 height 40
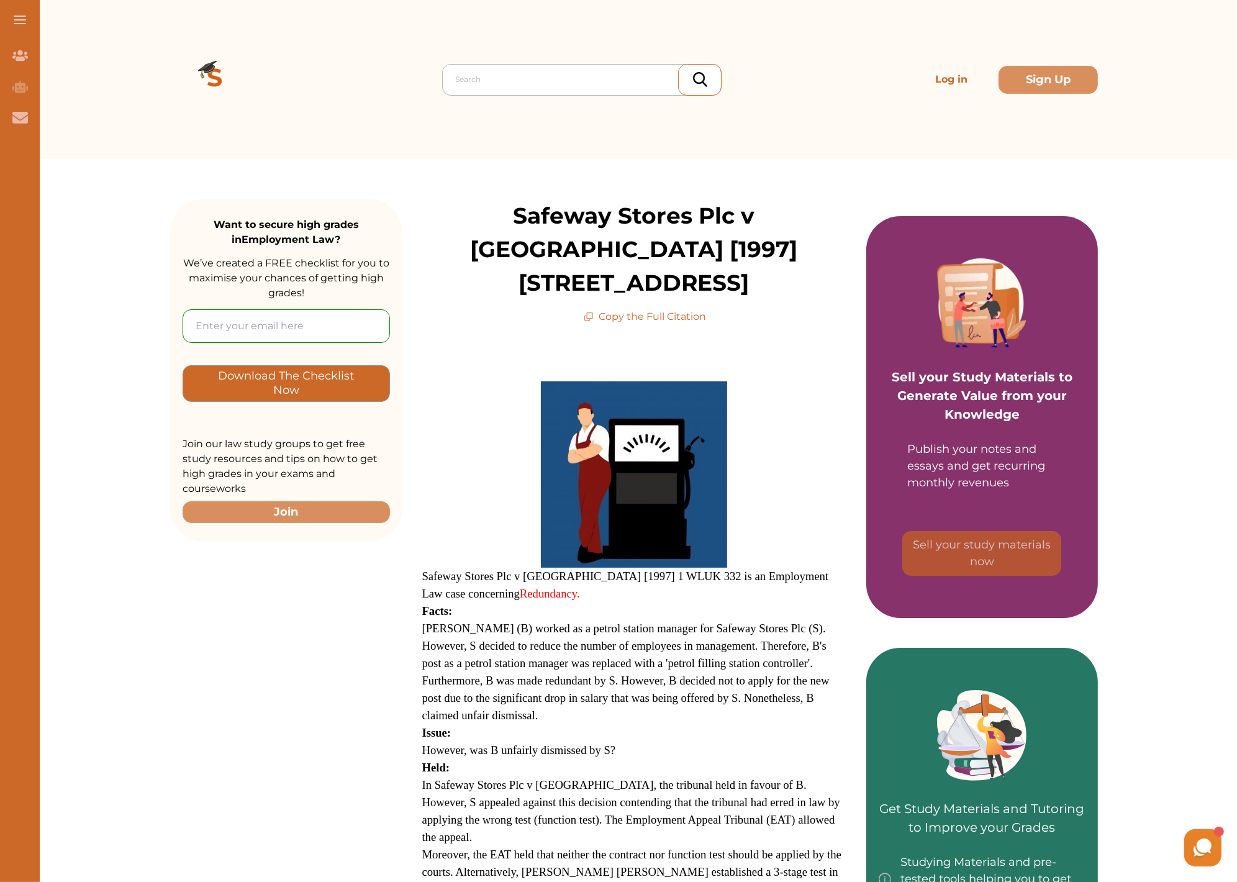
click at [527, 76] on div at bounding box center [585, 79] width 260 height 17
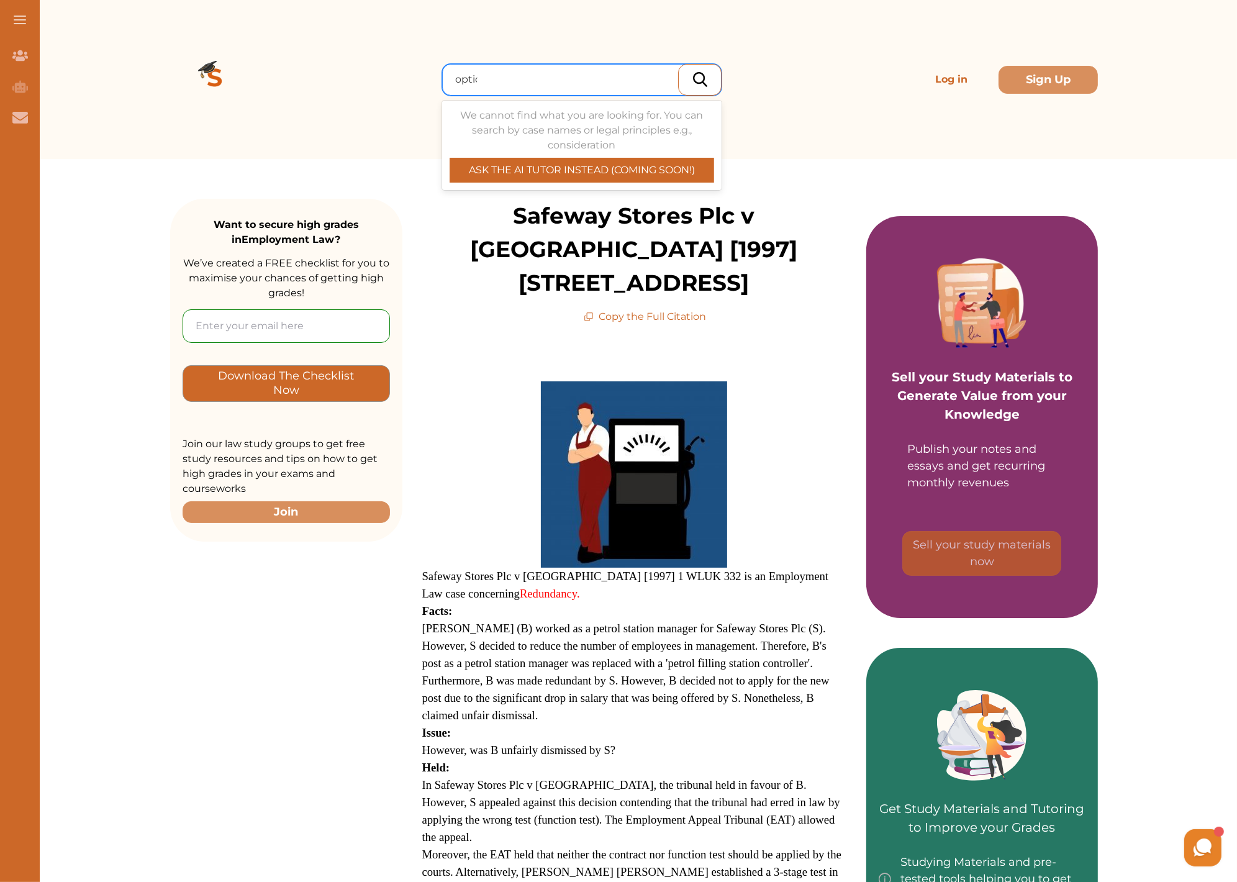
type input "optical"
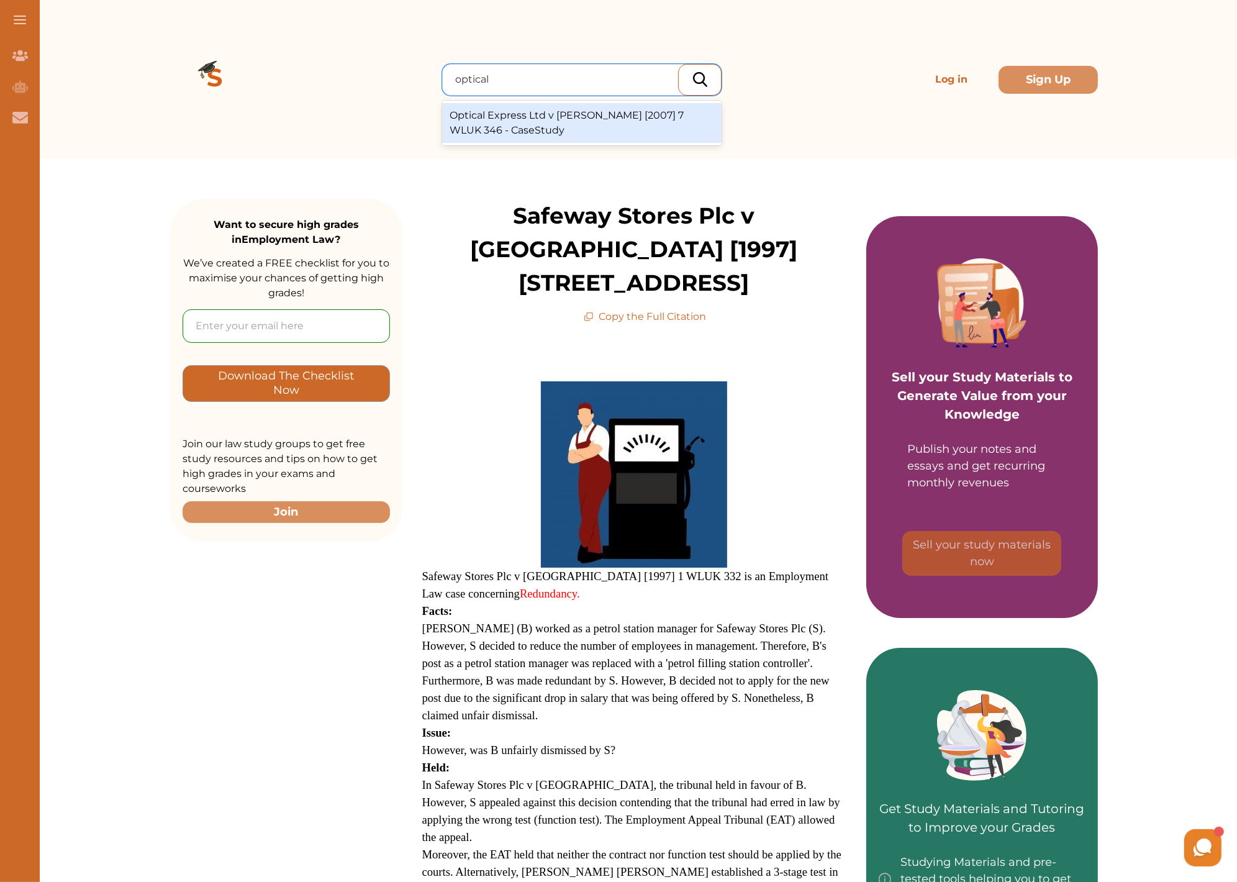
click at [543, 112] on div "Optical Express Ltd v Williams [2007] 7 WLUK 346 - CaseStudy" at bounding box center [581, 123] width 279 height 40
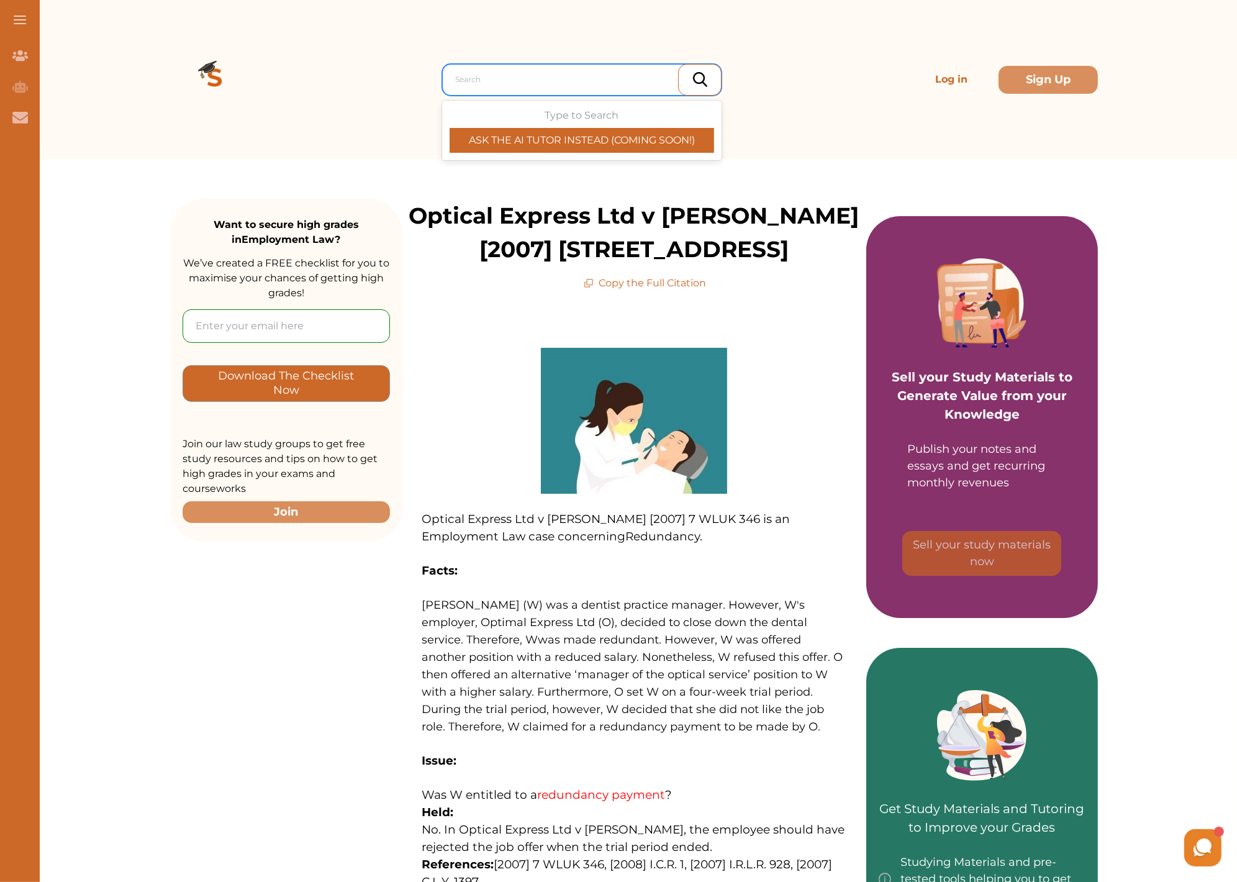
click at [526, 79] on div at bounding box center [585, 79] width 260 height 17
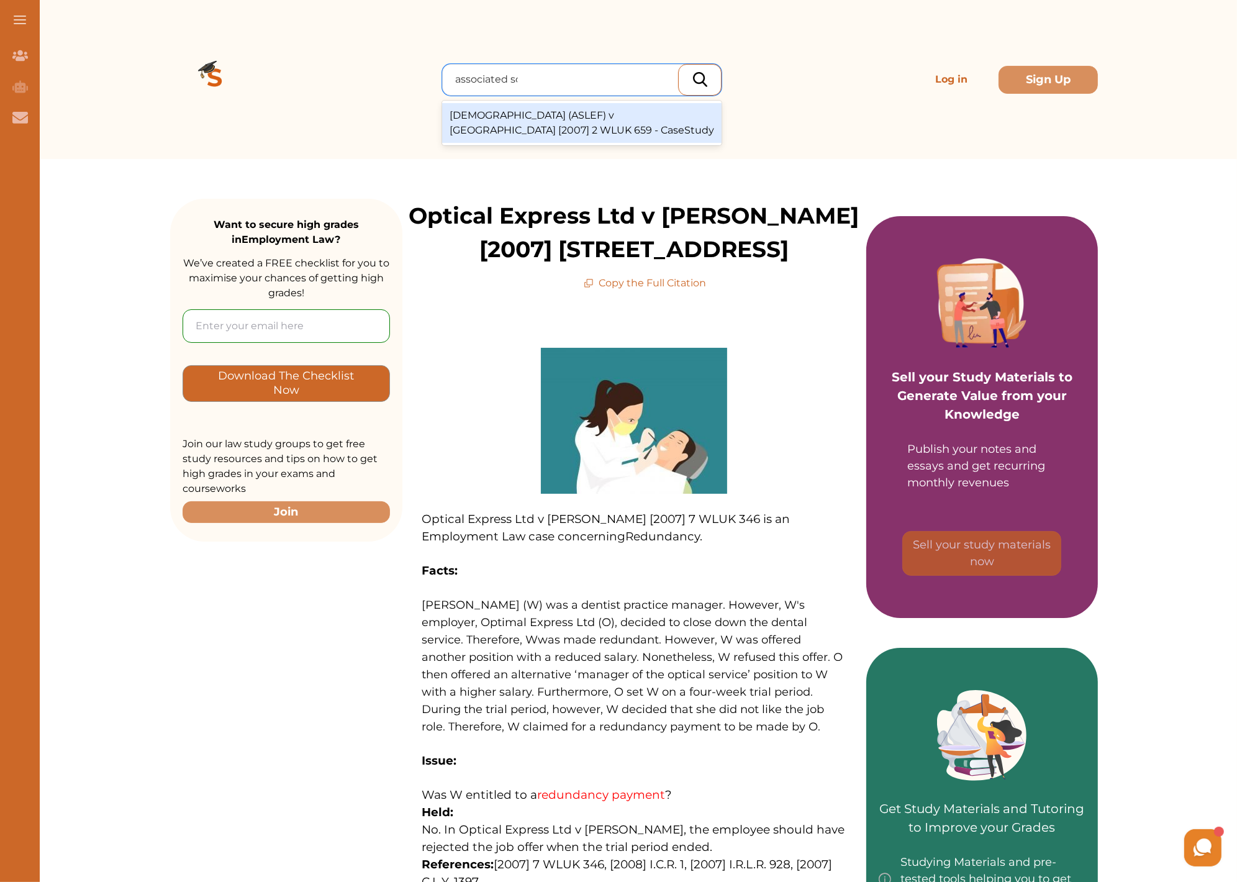
type input "associated soci"
click at [550, 135] on div "Associated Society of Locomotive Engineers and Firemen (ASLEF) v United Kingdom…" at bounding box center [581, 123] width 279 height 40
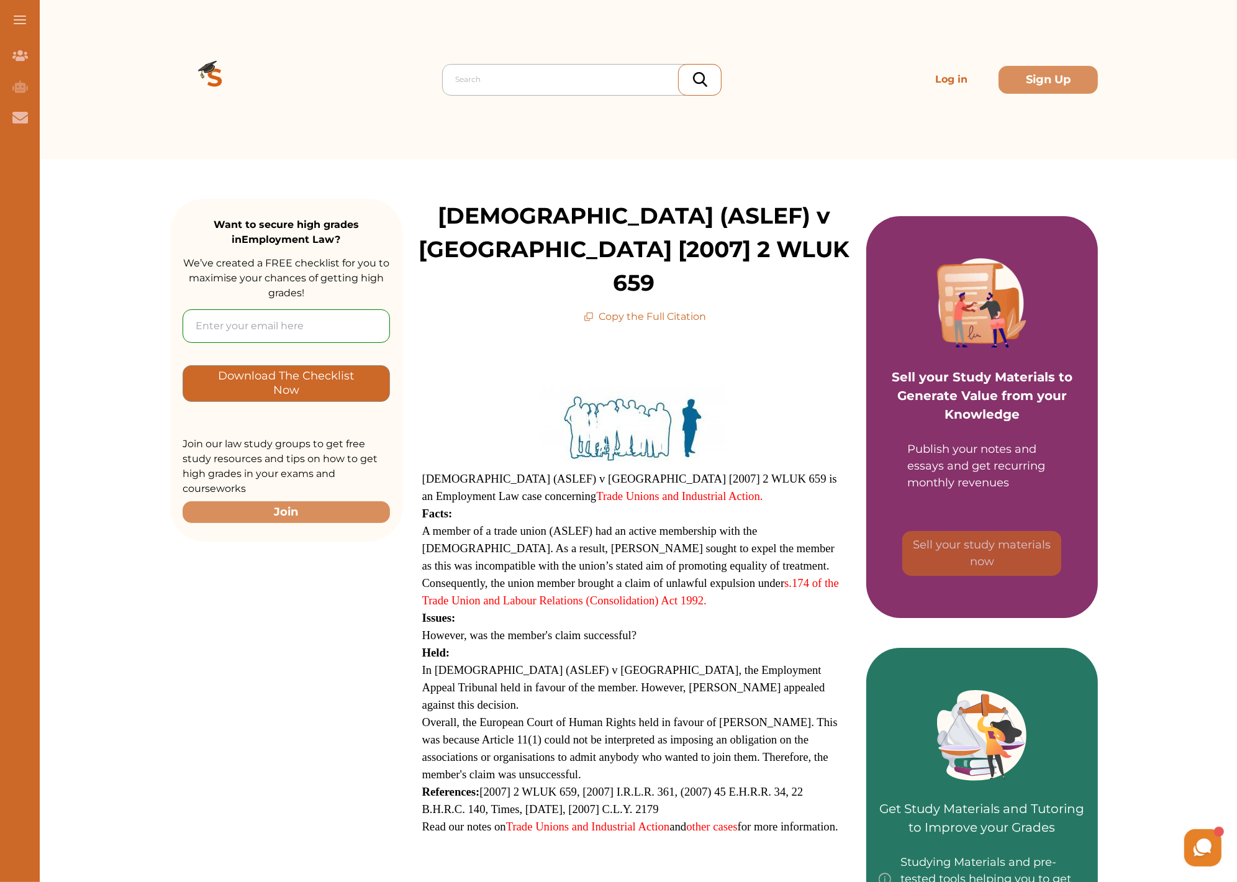
click at [509, 83] on div at bounding box center [585, 79] width 260 height 17
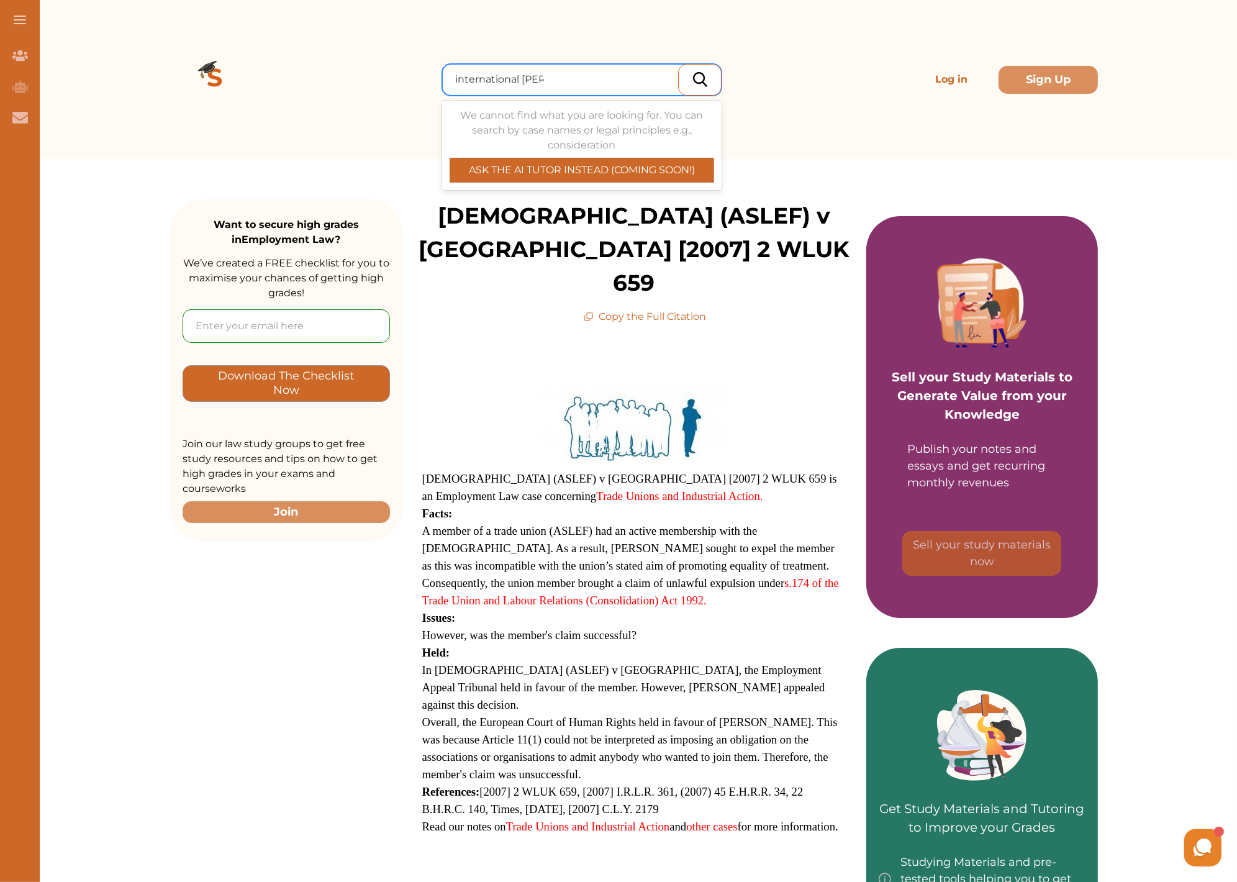
type input "international trans"
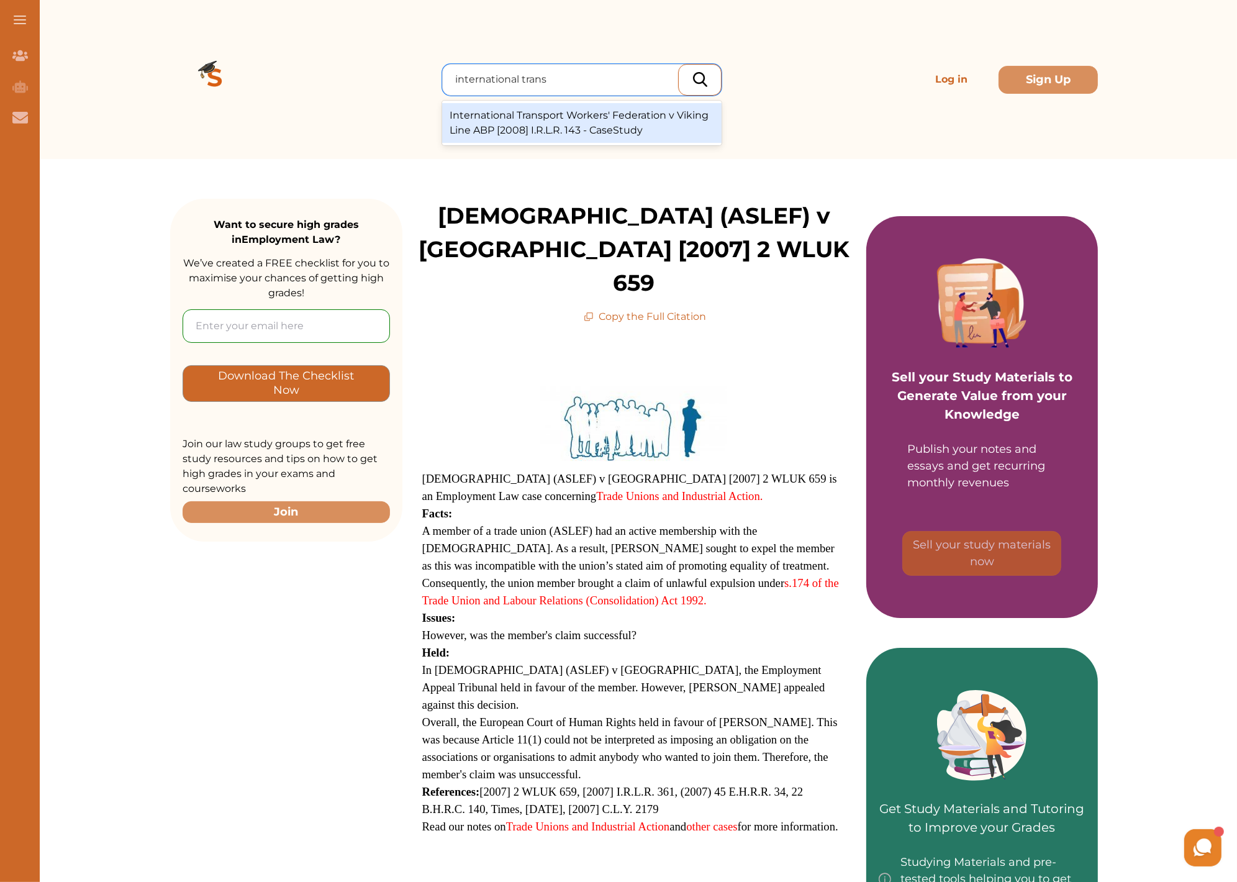
click at [513, 112] on div "International Transport Workers' Federation v Viking Line ABP [2008] I.R.L.R. 1…" at bounding box center [581, 123] width 279 height 40
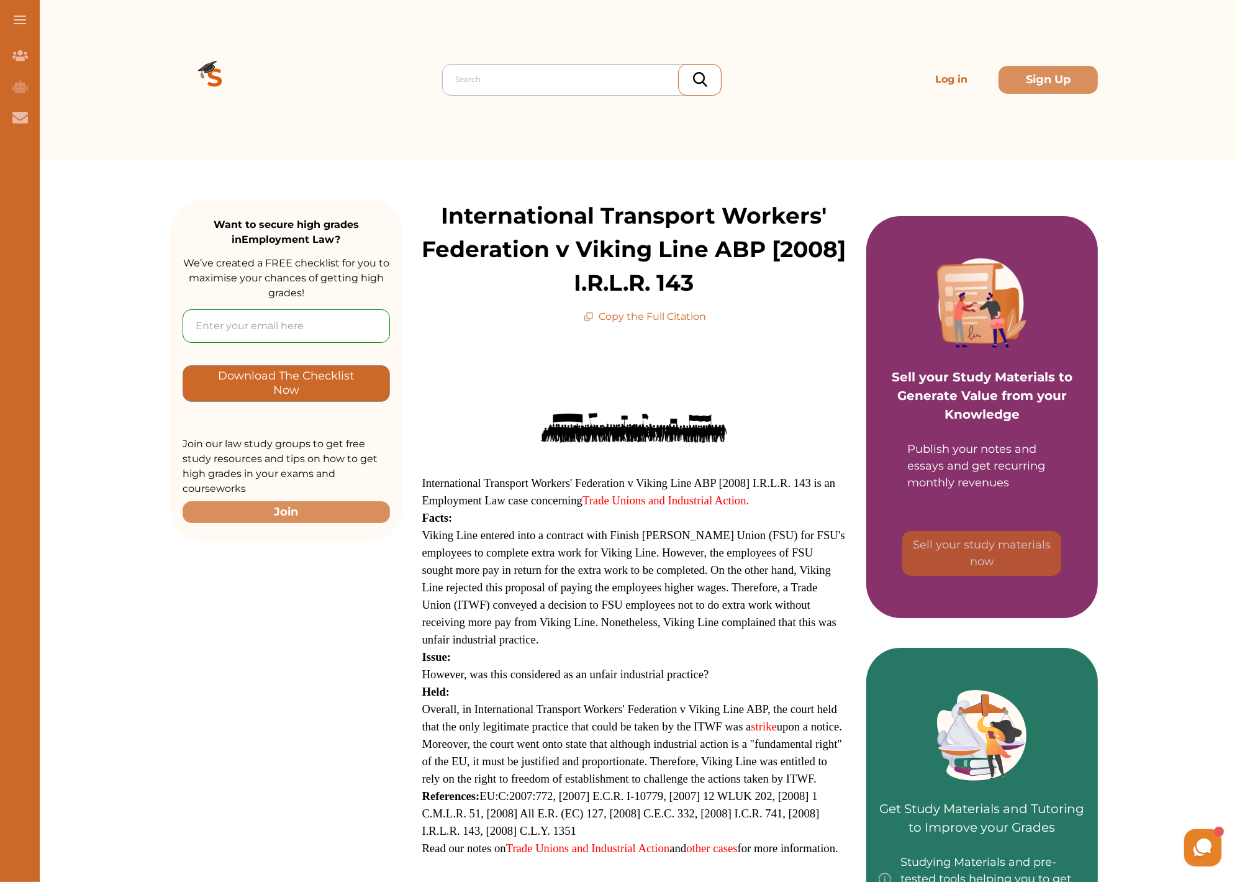
click at [473, 80] on div at bounding box center [585, 79] width 260 height 17
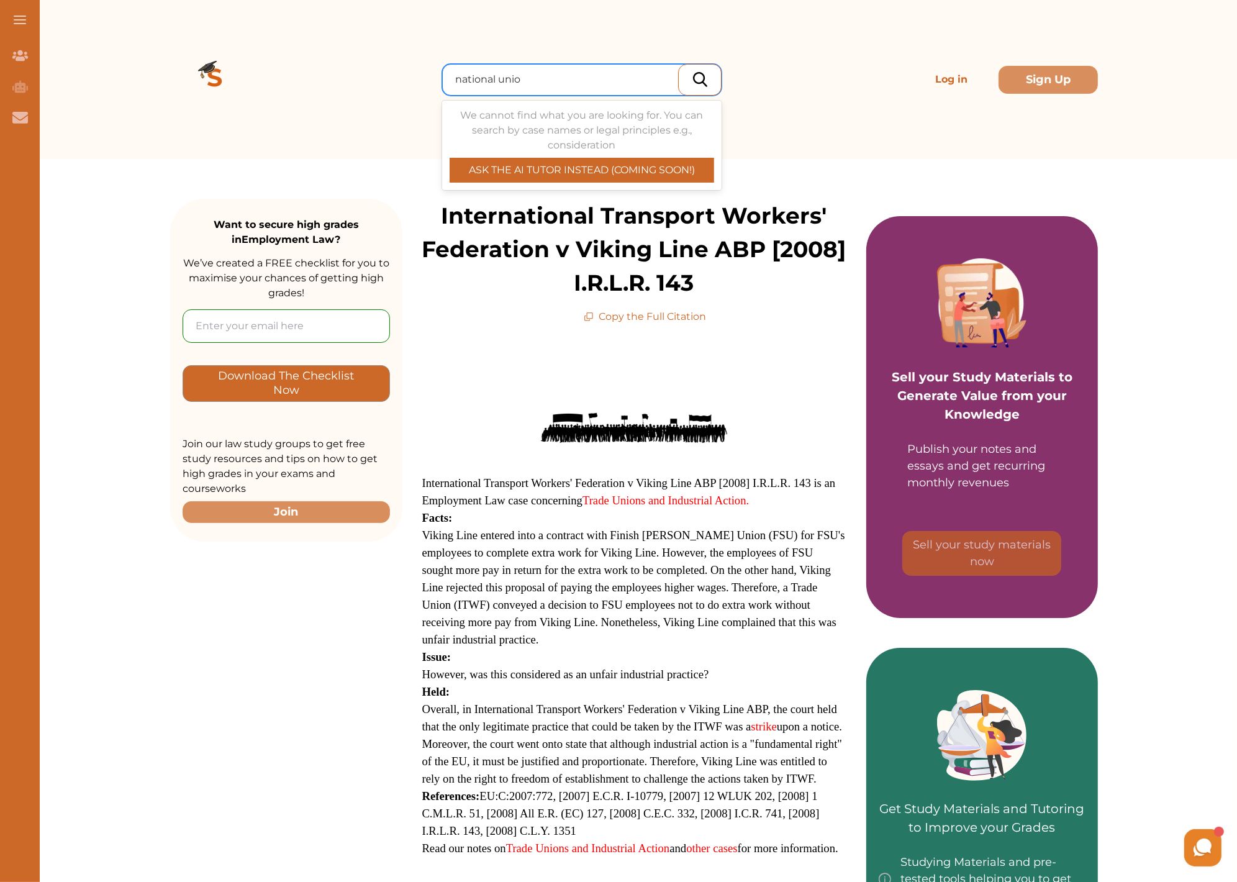
type input "national union"
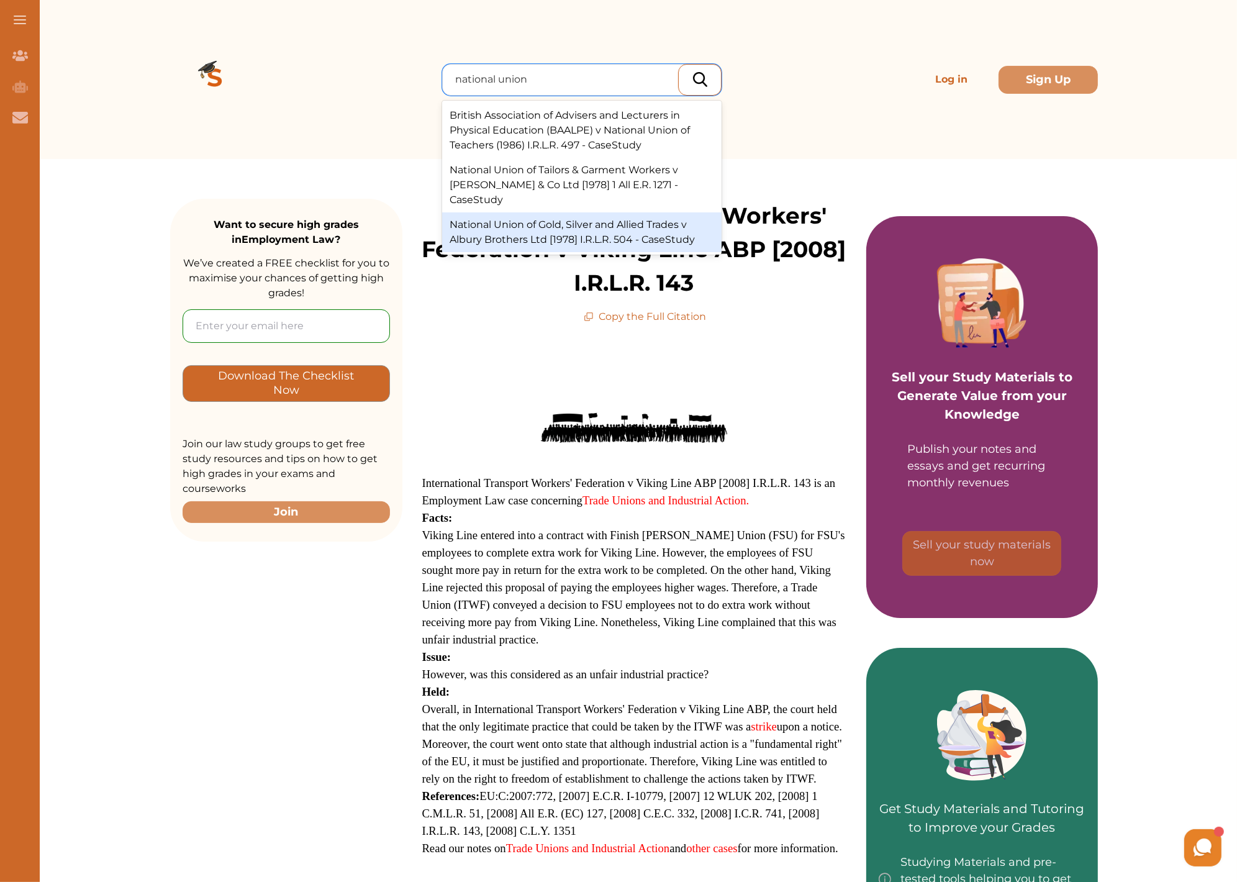
click at [627, 237] on div "National Union of Gold, Silver and Allied Trades v Albury Brothers Ltd [1978] I…" at bounding box center [581, 232] width 279 height 40
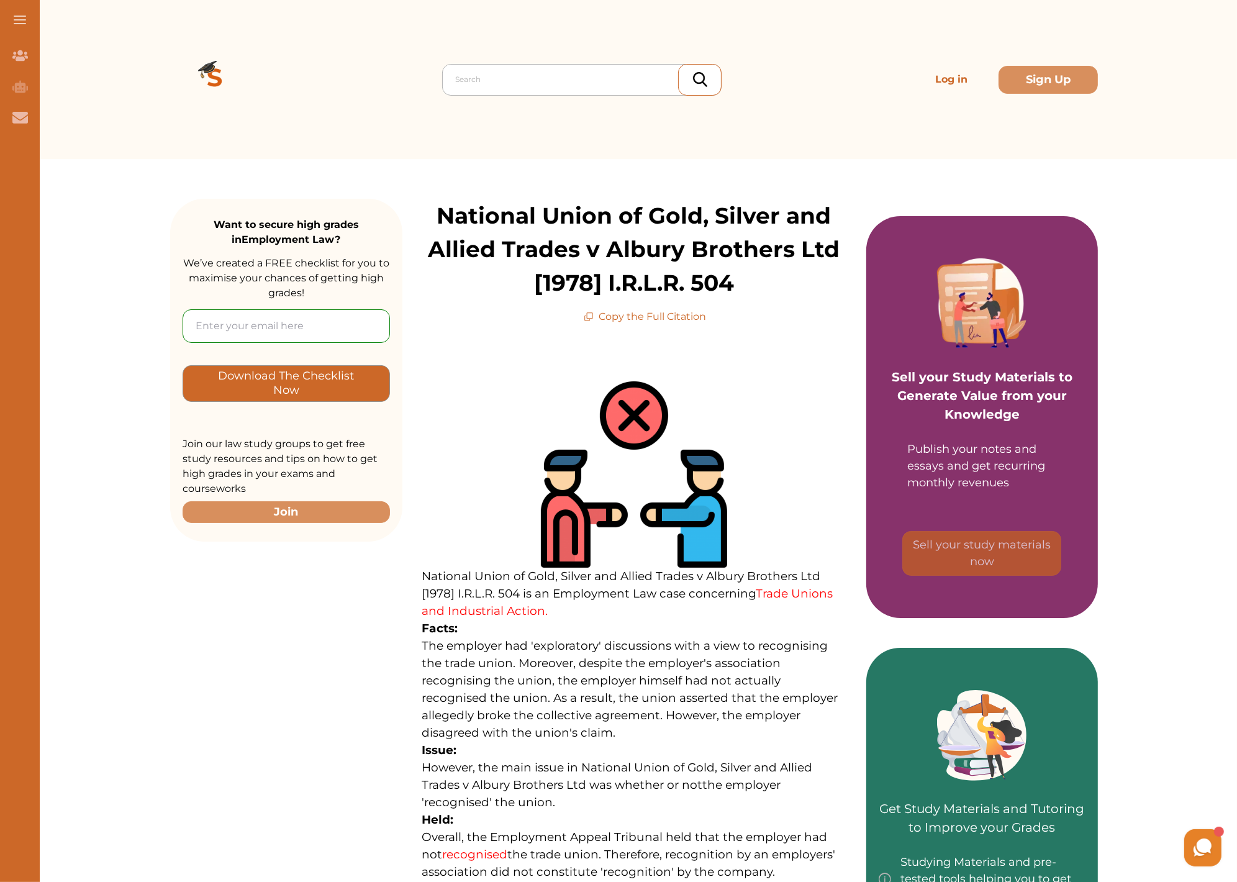
click at [496, 77] on div at bounding box center [585, 79] width 260 height 17
type input "british associat"
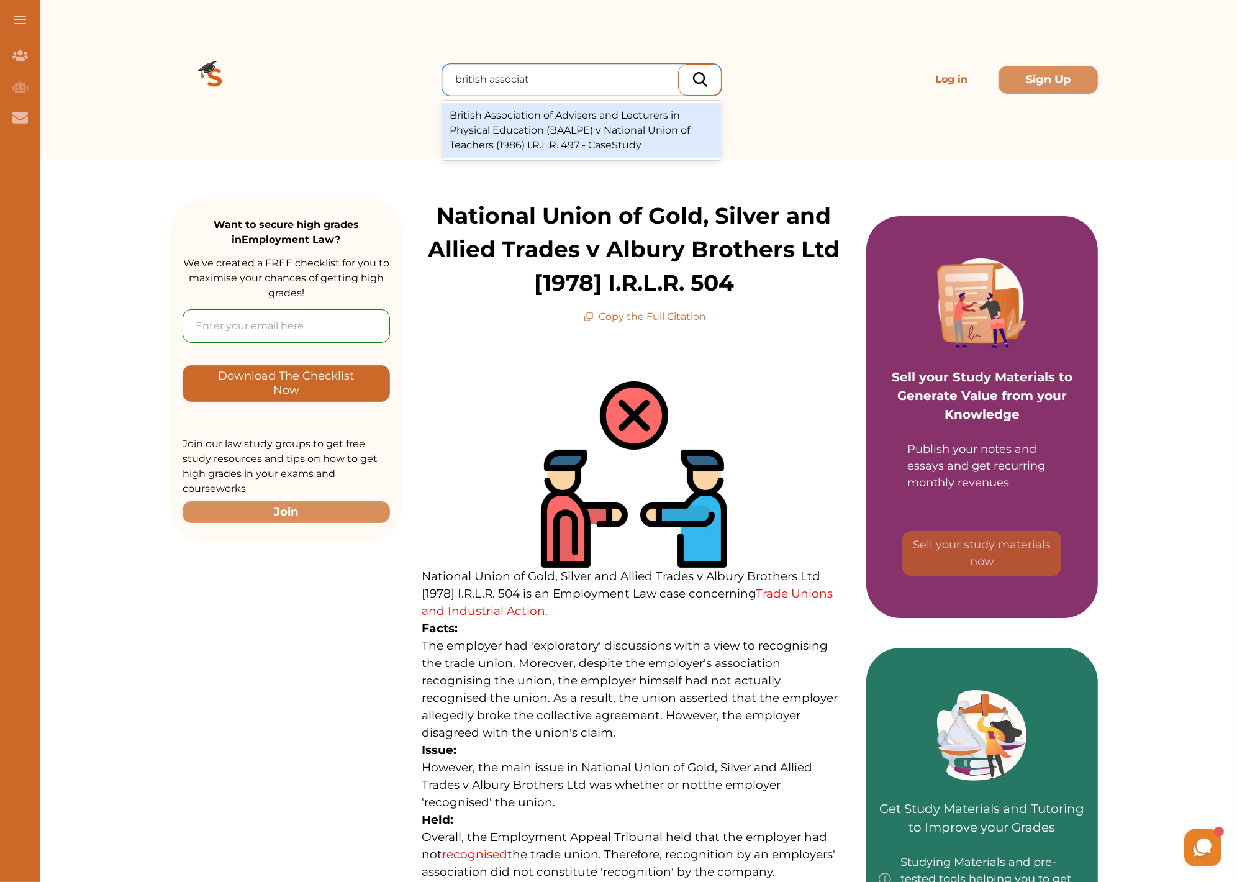
click at [540, 130] on div "British Association of Advisers and Lecturers in Physical Education (BAALPE) v …" at bounding box center [581, 130] width 279 height 55
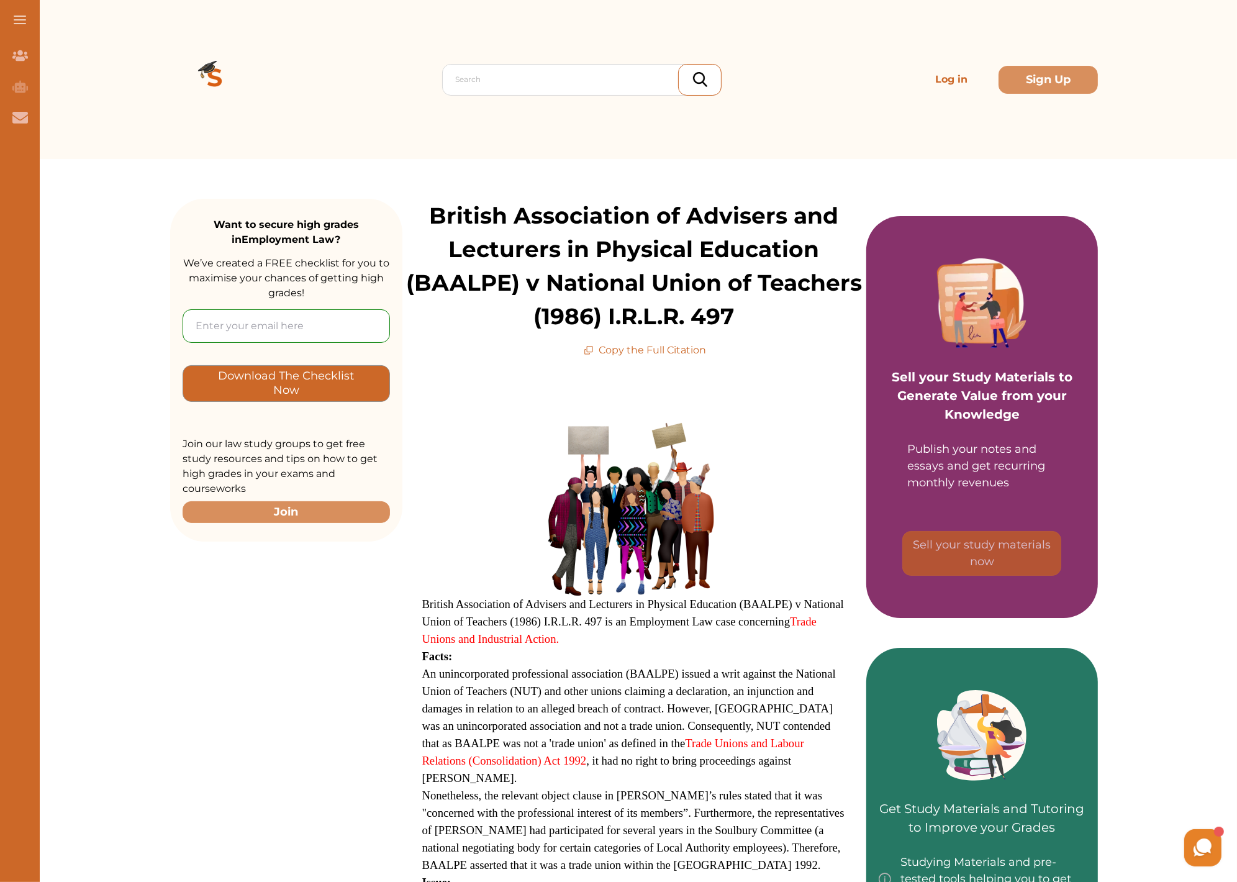
click at [627, 61] on div "Search Log in Sign Up" at bounding box center [634, 79] width 928 height 159
click at [619, 81] on div at bounding box center [585, 79] width 260 height 17
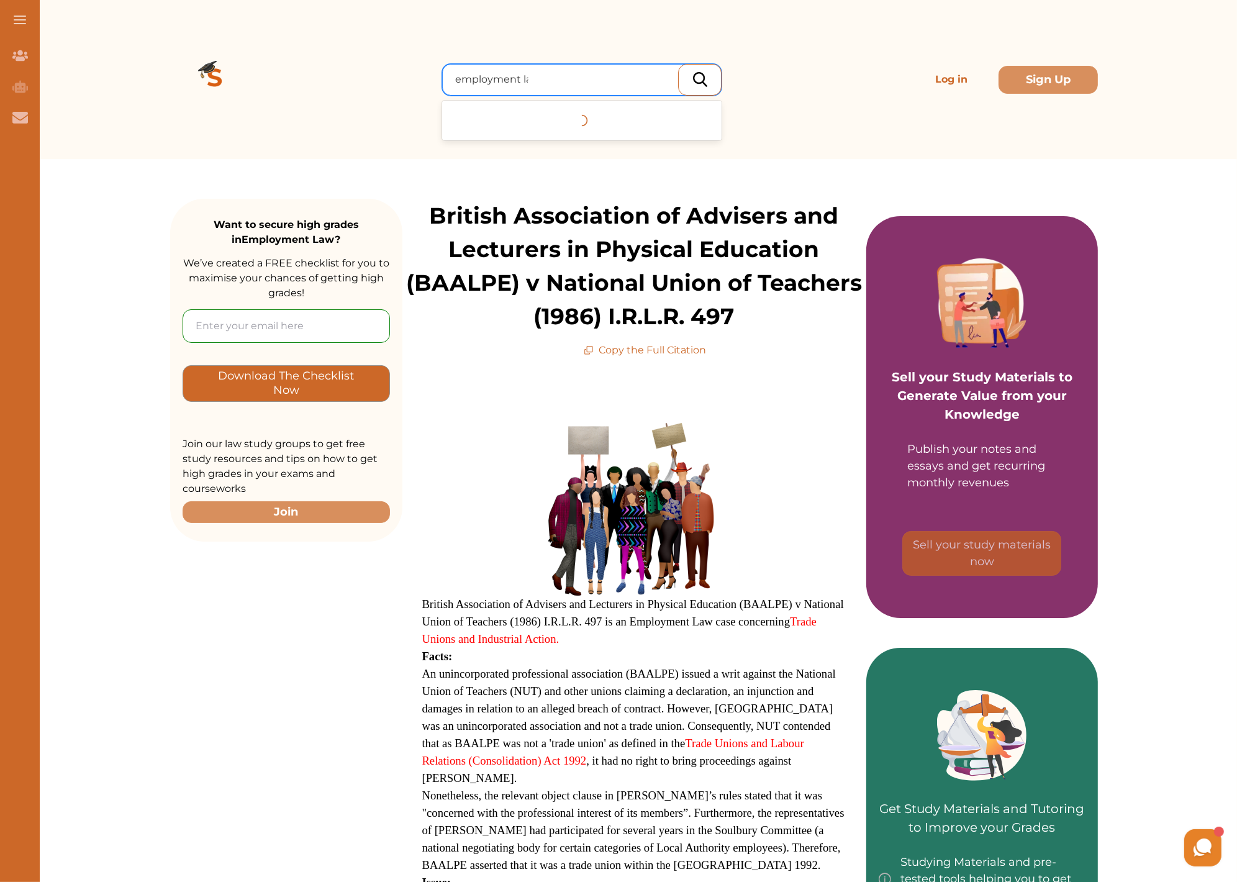
type input "employment law"
click at [576, 117] on div "Employment Law - StudyModule" at bounding box center [581, 115] width 279 height 25
